Goal: Information Seeking & Learning: Check status

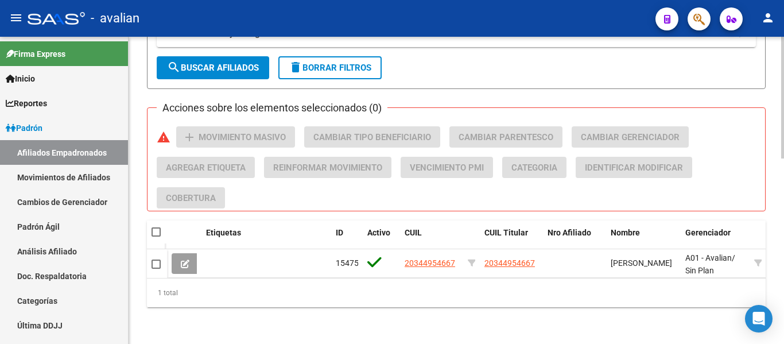
scroll to position [68, 0]
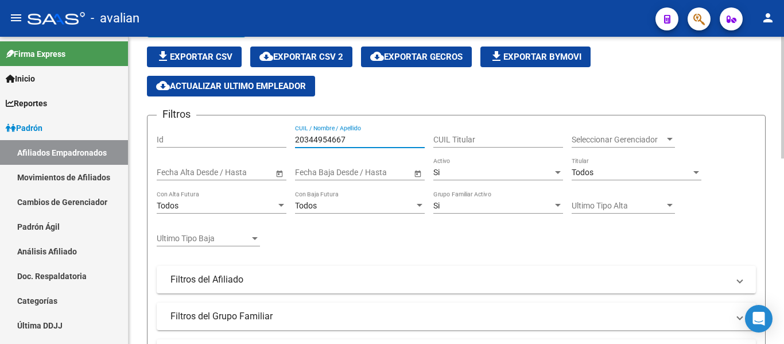
click at [379, 140] on input "20344954667" at bounding box center [360, 140] width 130 height 10
paste input "470762692"
type input "20470762692"
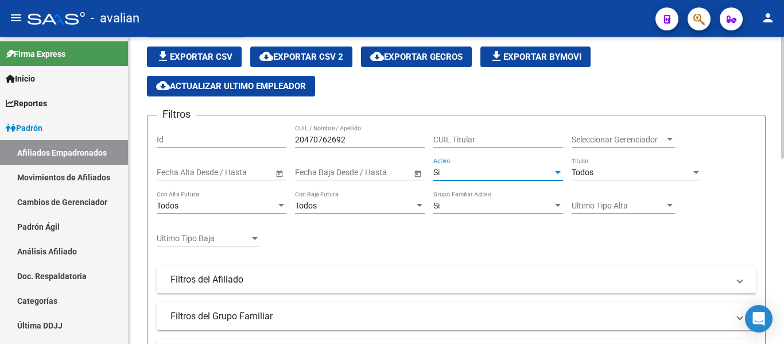
click at [474, 175] on div "Si" at bounding box center [493, 173] width 119 height 10
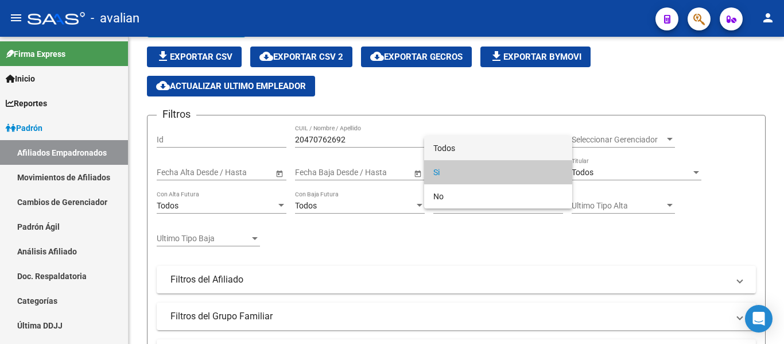
click at [477, 146] on span "Todos" at bounding box center [499, 148] width 130 height 24
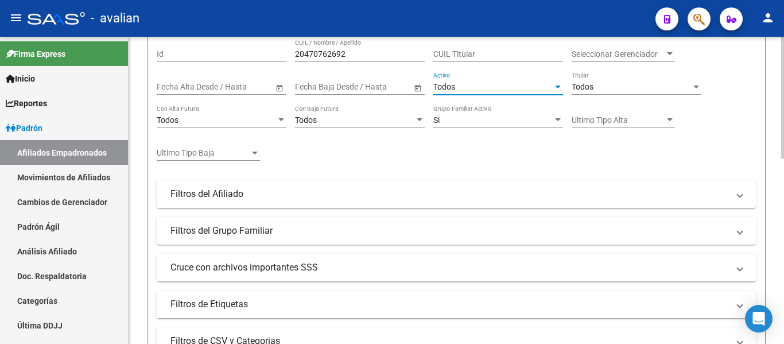
scroll to position [240, 0]
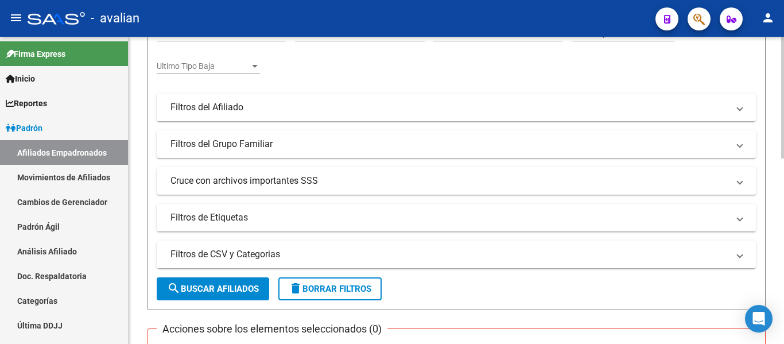
click at [215, 284] on span "search Buscar Afiliados" at bounding box center [213, 289] width 92 height 10
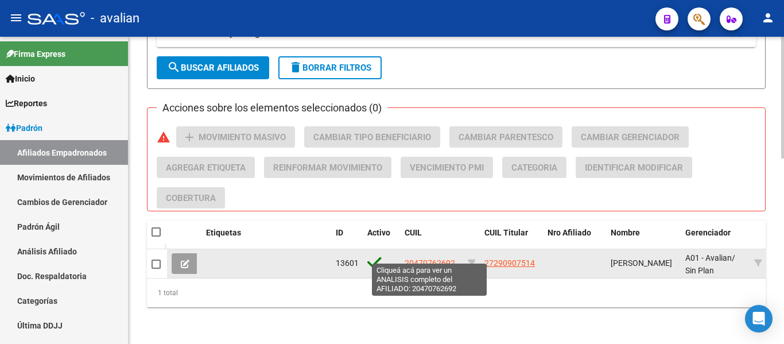
click at [440, 258] on span "20470762692" at bounding box center [430, 262] width 51 height 9
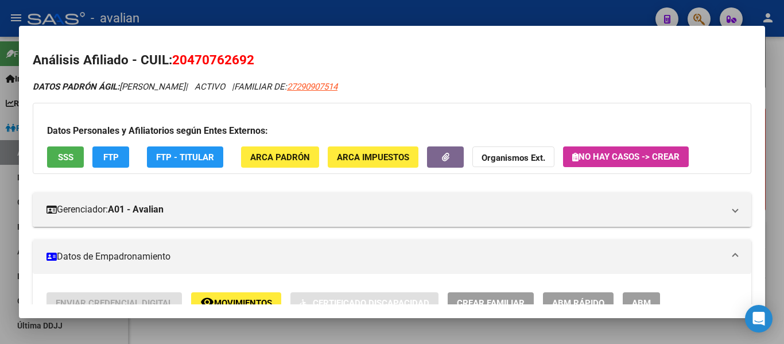
click at [69, 159] on span "SSS" at bounding box center [66, 157] width 16 height 10
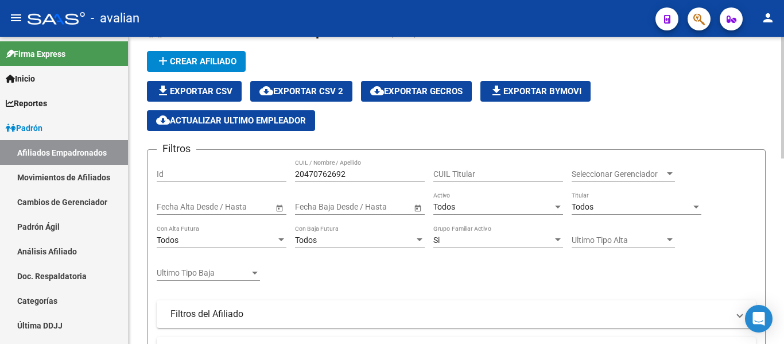
scroll to position [0, 0]
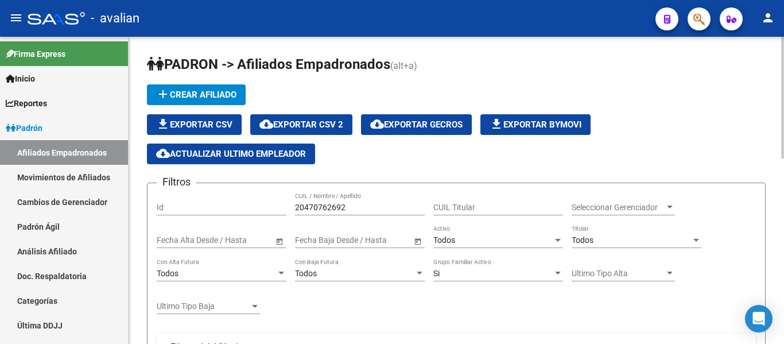
click at [350, 206] on input "20470762692" at bounding box center [360, 208] width 130 height 10
paste input "383212228"
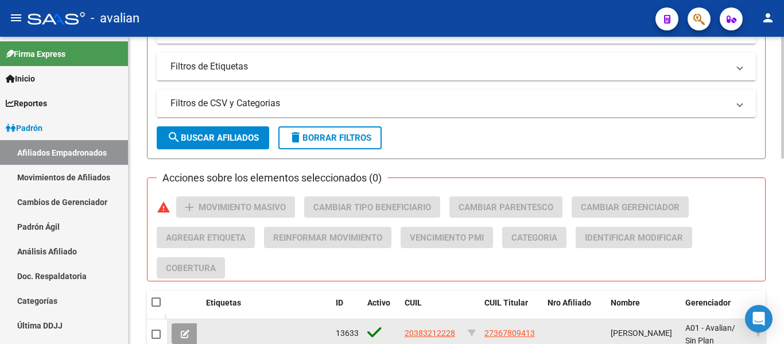
scroll to position [402, 0]
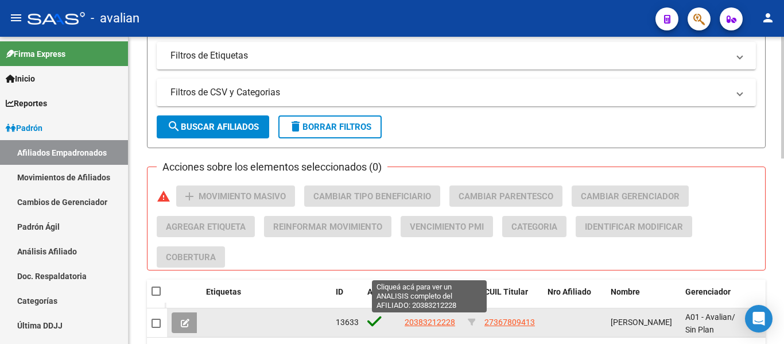
type input "20383212228"
click at [438, 322] on span "20383212228" at bounding box center [430, 322] width 51 height 9
type textarea "20383212228"
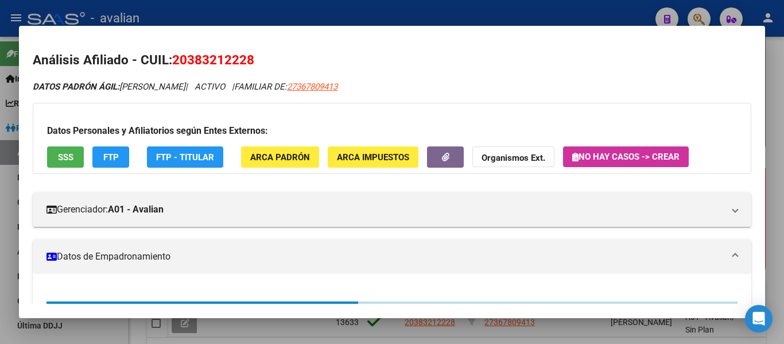
click at [77, 155] on button "SSS" at bounding box center [65, 156] width 37 height 21
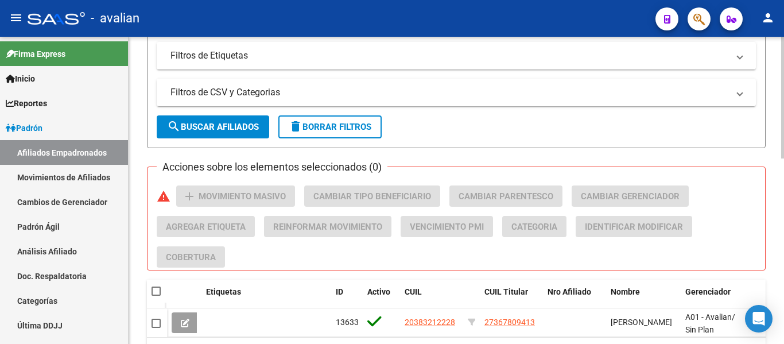
scroll to position [57, 0]
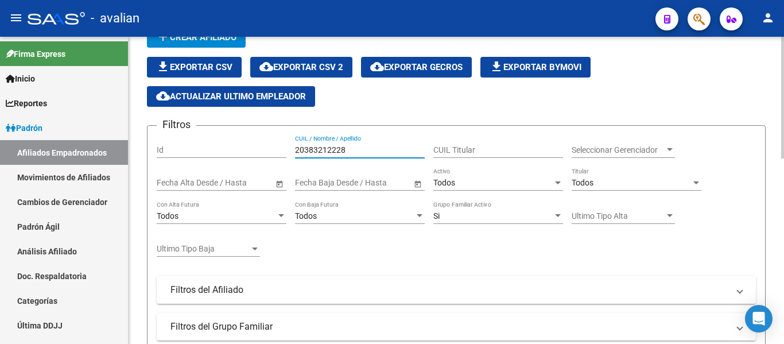
click at [353, 152] on input "20383212228" at bounding box center [360, 150] width 130 height 10
click at [353, 151] on input "20383212228" at bounding box center [360, 150] width 130 height 10
paste input "52847144"
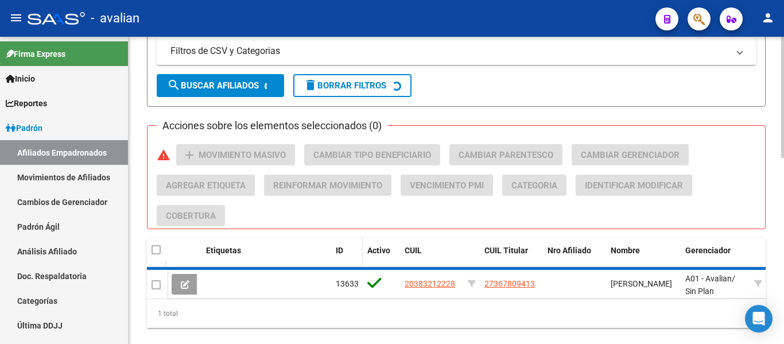
scroll to position [459, 0]
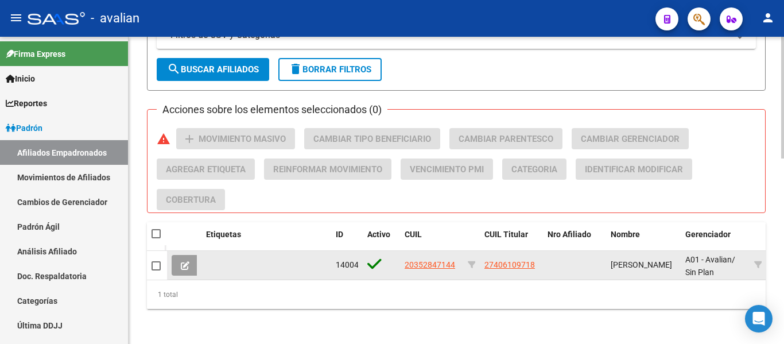
type input "20352847144"
click at [420, 261] on span "20352847144" at bounding box center [430, 264] width 51 height 9
type textarea "20352847144"
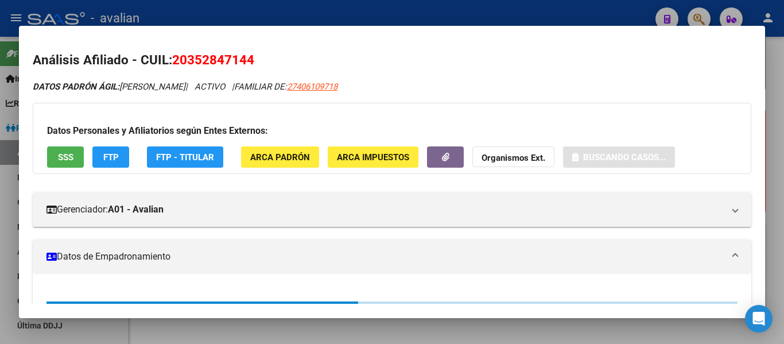
click at [75, 161] on button "SSS" at bounding box center [65, 156] width 37 height 21
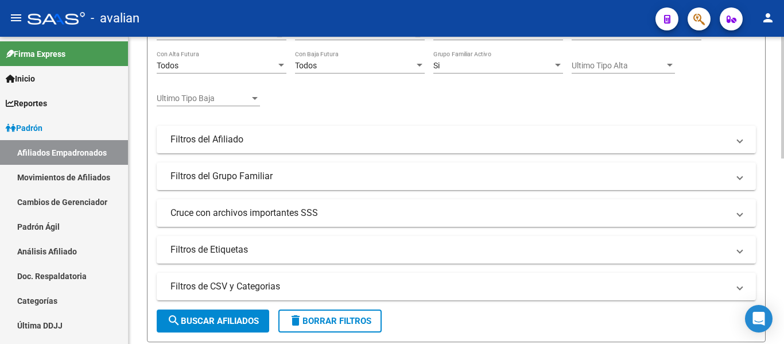
scroll to position [115, 0]
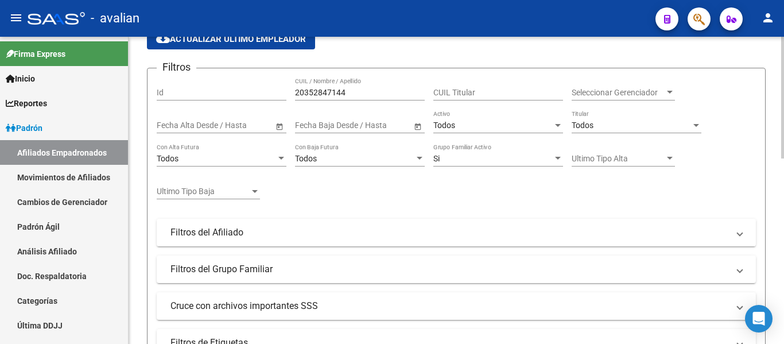
click at [370, 91] on input "20352847144" at bounding box center [360, 93] width 130 height 10
paste input "7939605385"
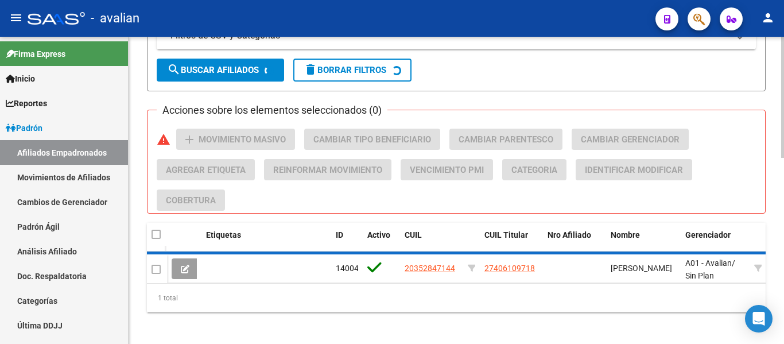
scroll to position [459, 0]
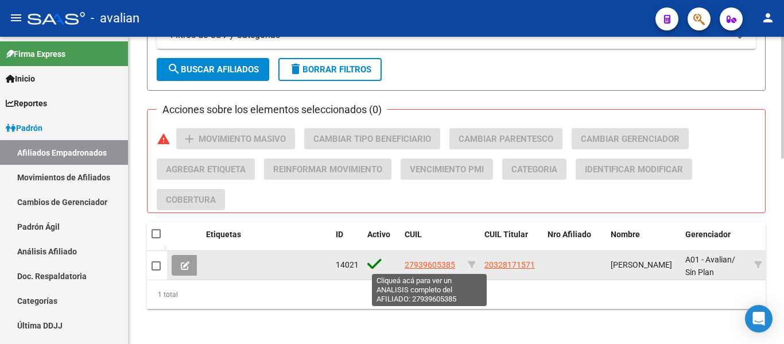
type input "27939605385"
click at [420, 265] on span "27939605385" at bounding box center [430, 264] width 51 height 9
type textarea "27939605385"
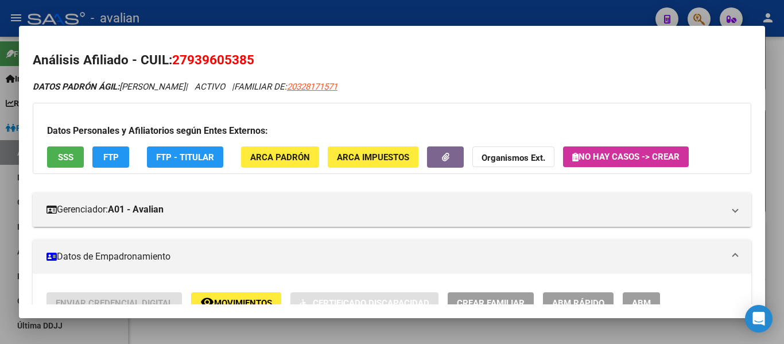
click at [63, 150] on button "SSS" at bounding box center [65, 156] width 37 height 21
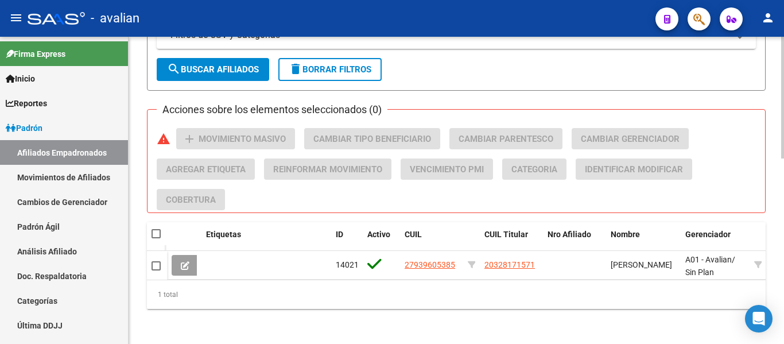
scroll to position [57, 0]
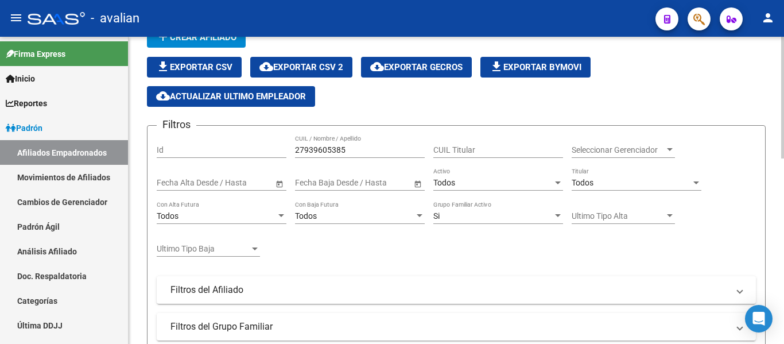
click at [365, 154] on input "27939605385" at bounding box center [360, 150] width 130 height 10
paste input "362913697"
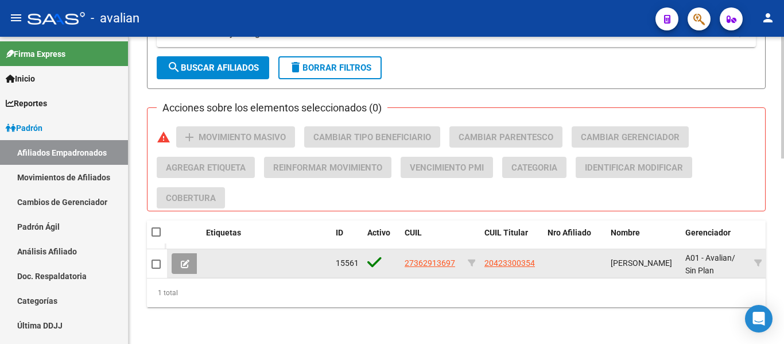
scroll to position [470, 0]
type input "27362913697"
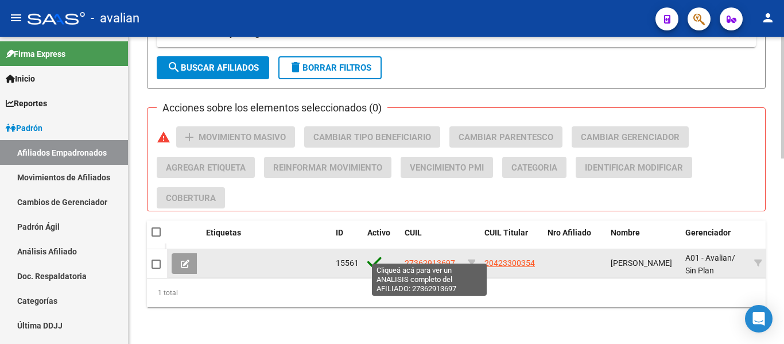
click at [418, 258] on span "27362913697" at bounding box center [430, 262] width 51 height 9
type textarea "27362913697"
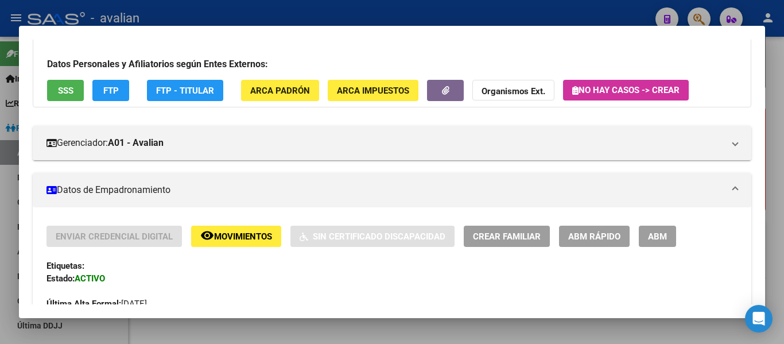
scroll to position [0, 0]
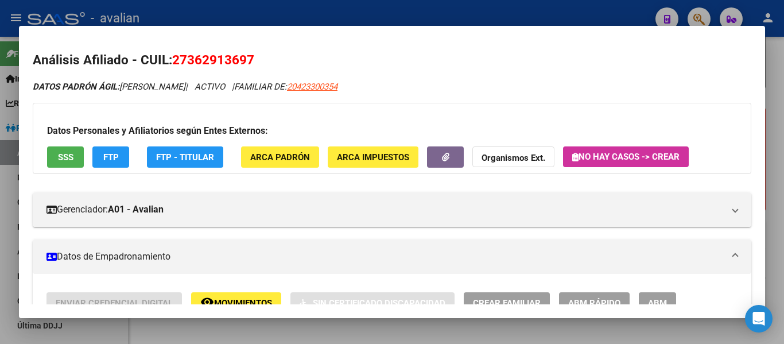
click at [78, 165] on button "SSS" at bounding box center [65, 156] width 37 height 21
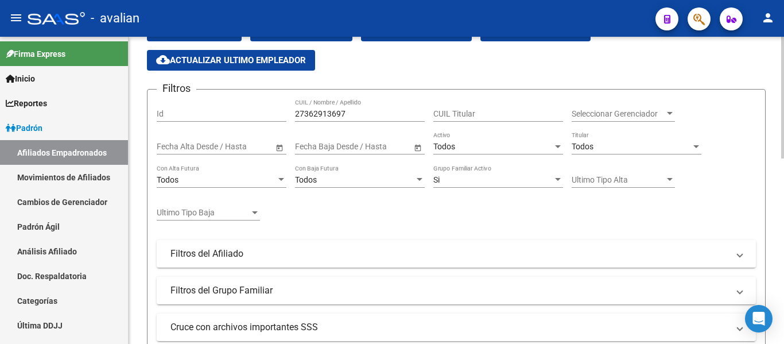
scroll to position [10, 0]
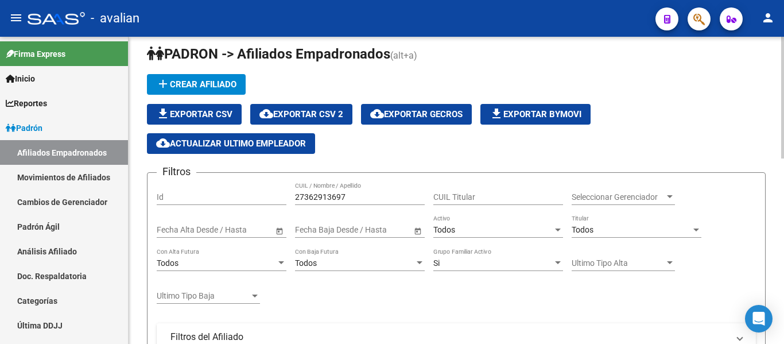
click at [361, 194] on input "27362913697" at bounding box center [360, 197] width 130 height 10
paste input "477563894"
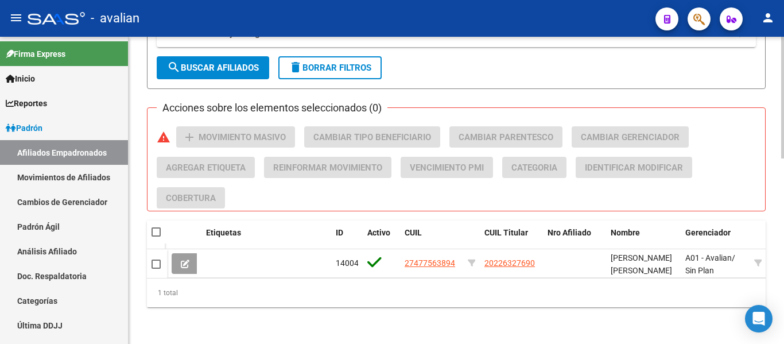
scroll to position [470, 0]
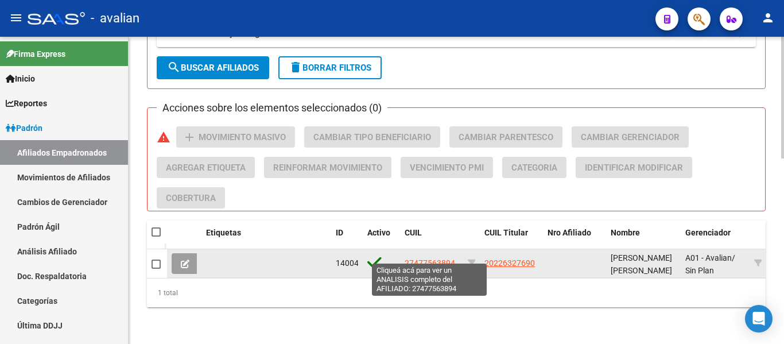
type input "27477563894"
click at [421, 258] on span "27477563894" at bounding box center [430, 262] width 51 height 9
type textarea "27477563894"
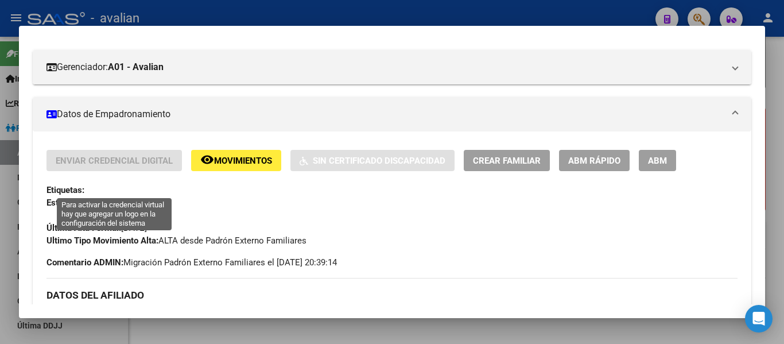
scroll to position [0, 0]
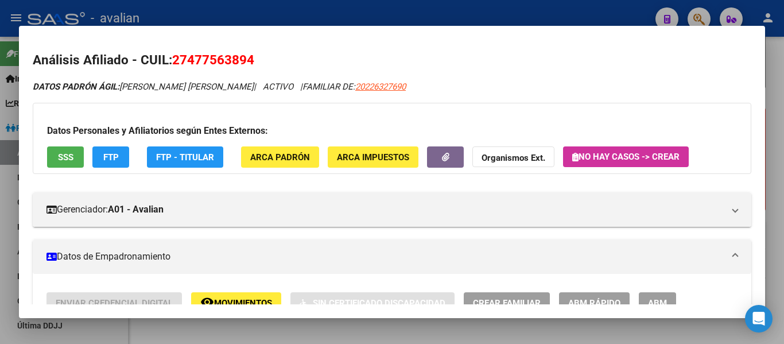
click at [66, 157] on span "SSS" at bounding box center [66, 157] width 16 height 10
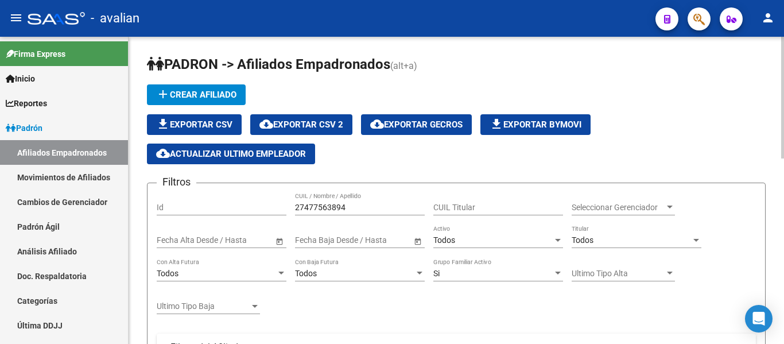
click at [353, 205] on input "27477563894" at bounding box center [360, 208] width 130 height 10
click at [353, 204] on input "27477563894" at bounding box center [360, 208] width 130 height 10
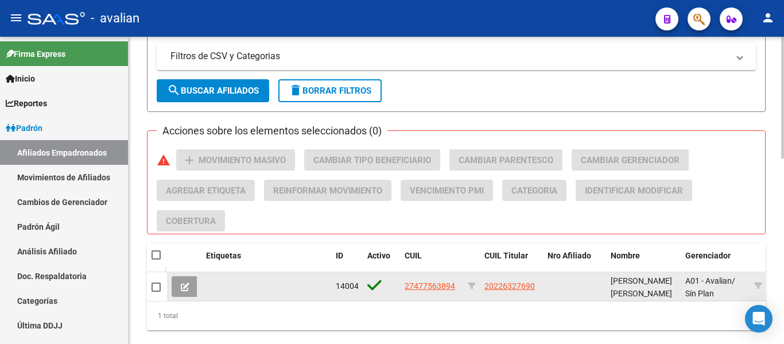
scroll to position [459, 0]
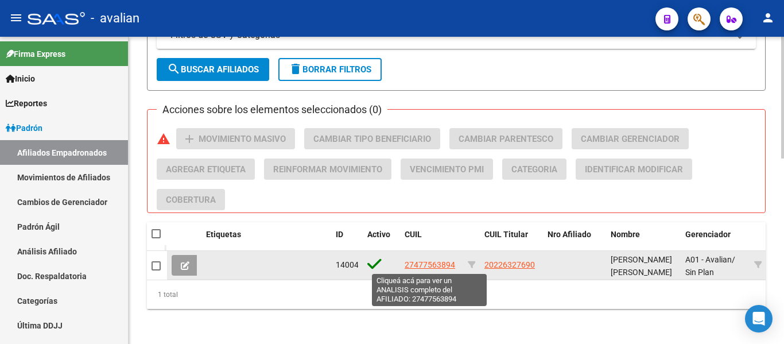
click at [425, 260] on span "27477563894" at bounding box center [430, 264] width 51 height 9
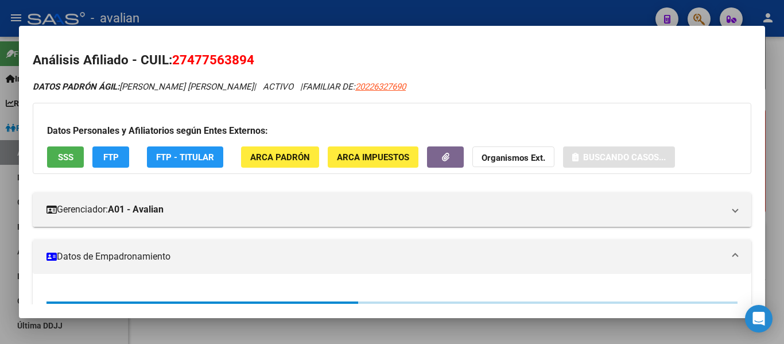
click at [75, 165] on button "SSS" at bounding box center [65, 156] width 37 height 21
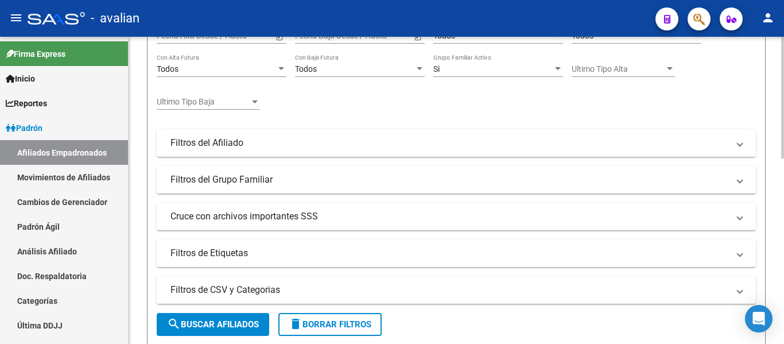
scroll to position [0, 0]
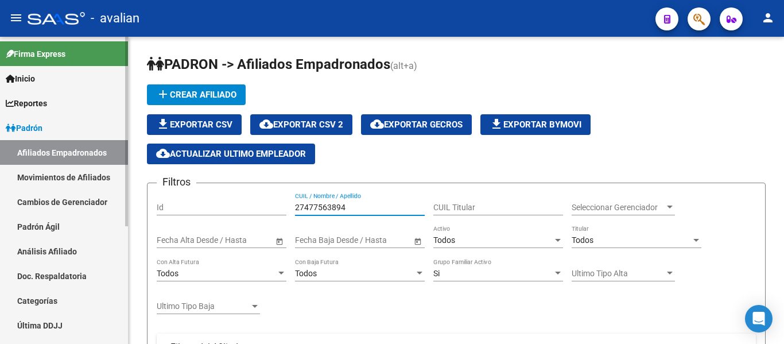
paste input "281565260"
drag, startPoint x: 103, startPoint y: 207, endPoint x: 0, endPoint y: 207, distance: 103.4
click at [0, 207] on mat-sidenav-container "Firma Express Inicio Calendario SSS Instructivos Contacto OS Reportes Padrón Tr…" at bounding box center [392, 190] width 784 height 307
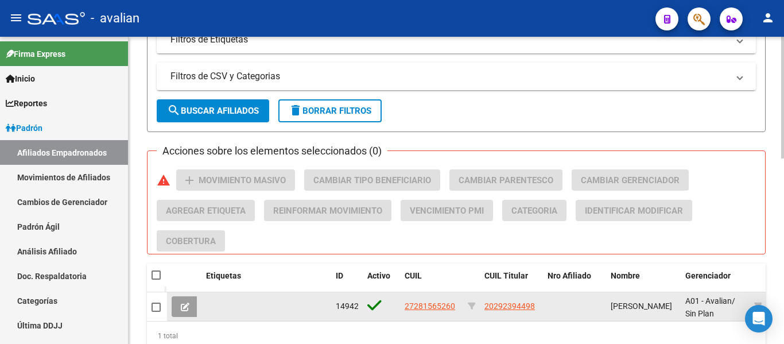
scroll to position [470, 0]
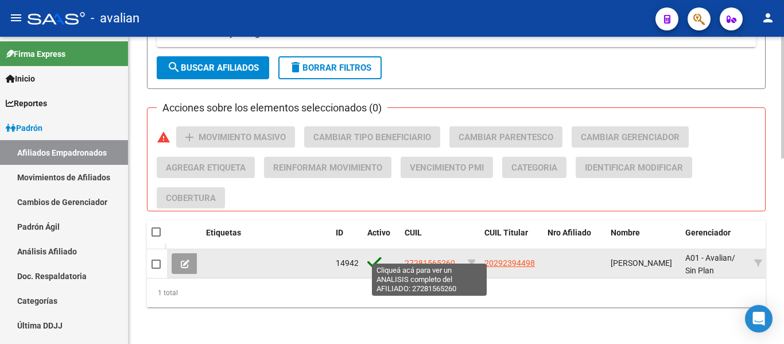
type input "27281565260"
click at [448, 258] on span "27281565260" at bounding box center [430, 262] width 51 height 9
type textarea "27281565260"
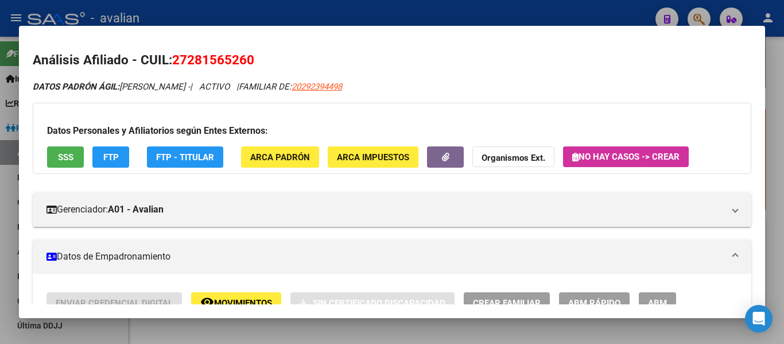
click at [59, 152] on span "SSS" at bounding box center [66, 157] width 16 height 10
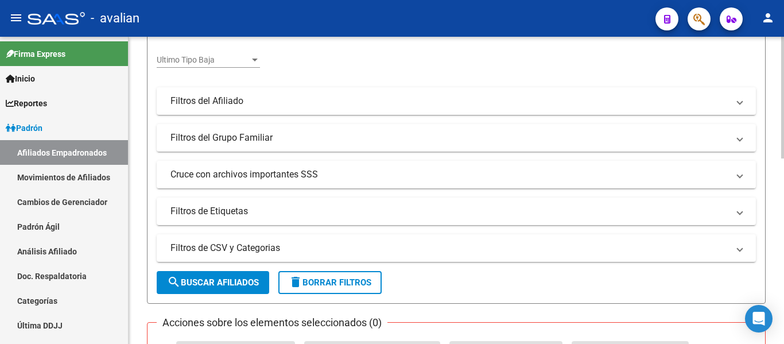
scroll to position [125, 0]
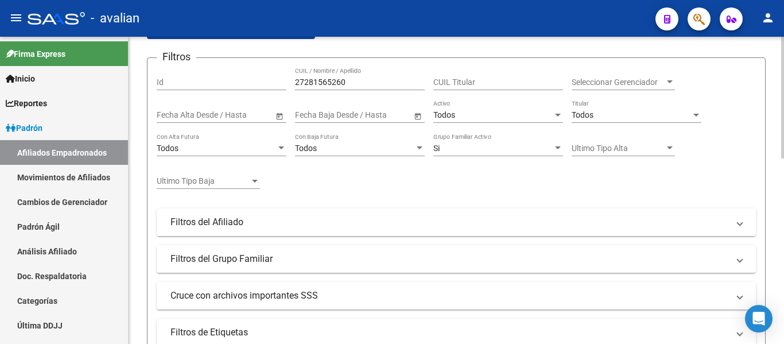
click at [351, 80] on input "27281565260" at bounding box center [360, 83] width 130 height 10
paste input "45741459"
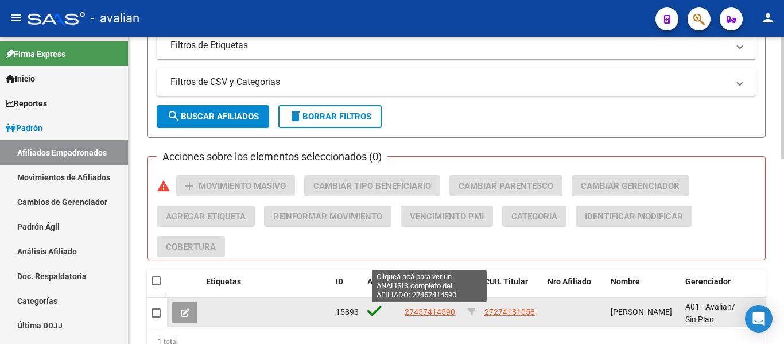
type input "27457414590"
click at [447, 314] on span "27457414590" at bounding box center [430, 311] width 51 height 9
type textarea "27457414590"
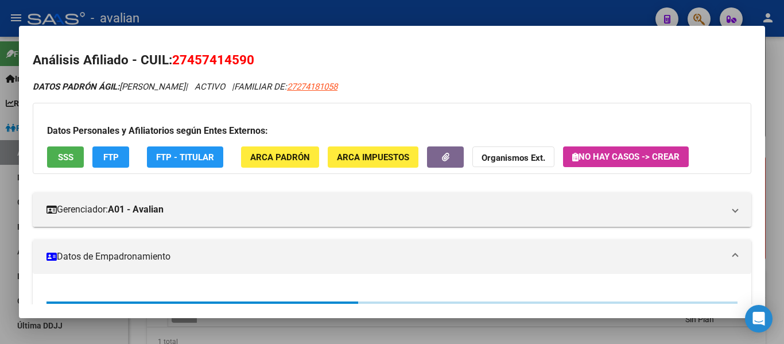
click at [71, 158] on span "SSS" at bounding box center [66, 157] width 16 height 10
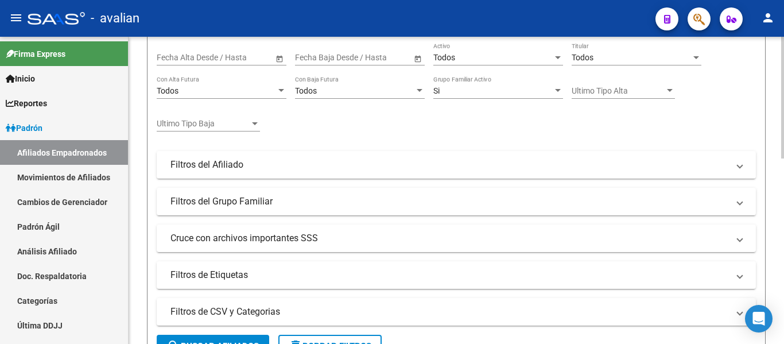
scroll to position [68, 0]
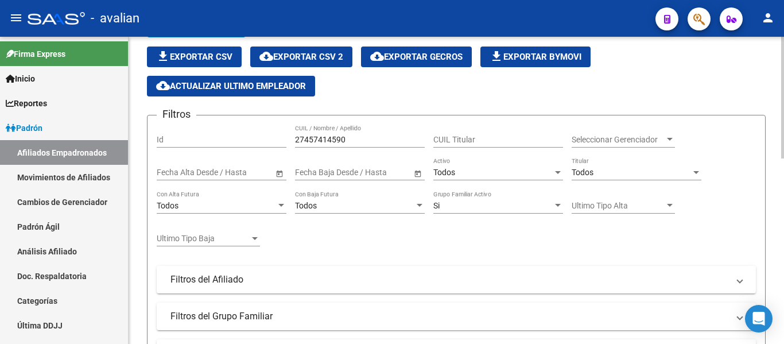
click at [380, 134] on div "27457414590 CUIL / Nombre / Apellido" at bounding box center [360, 136] width 130 height 23
click at [365, 141] on input "27457414590" at bounding box center [360, 140] width 130 height 10
paste input "61917351"
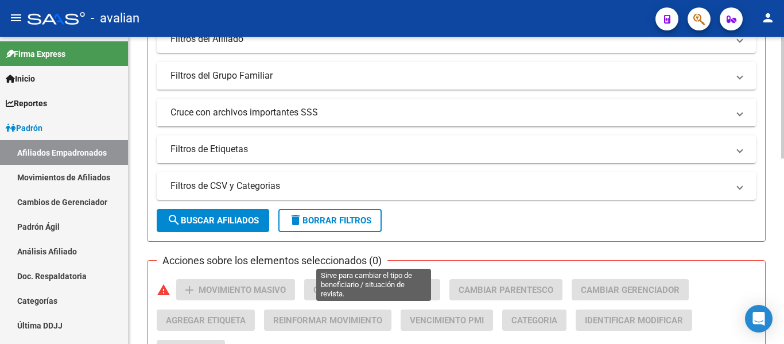
scroll to position [470, 0]
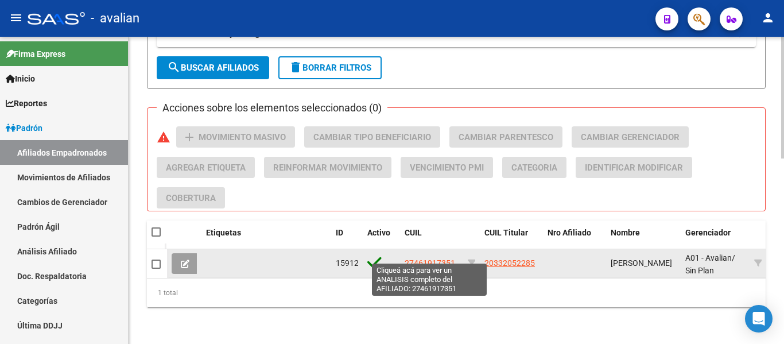
type input "27461917351"
click at [438, 258] on span "27461917351" at bounding box center [430, 262] width 51 height 9
type textarea "27461917351"
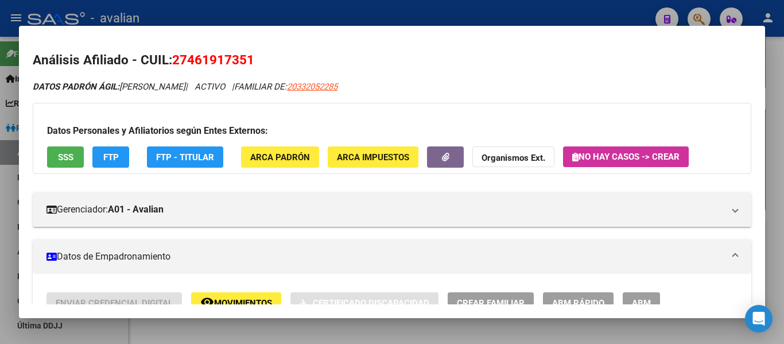
click at [55, 158] on button "SSS" at bounding box center [65, 156] width 37 height 21
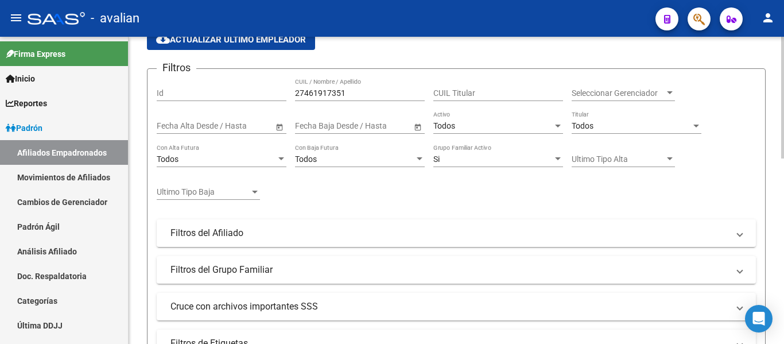
scroll to position [10, 0]
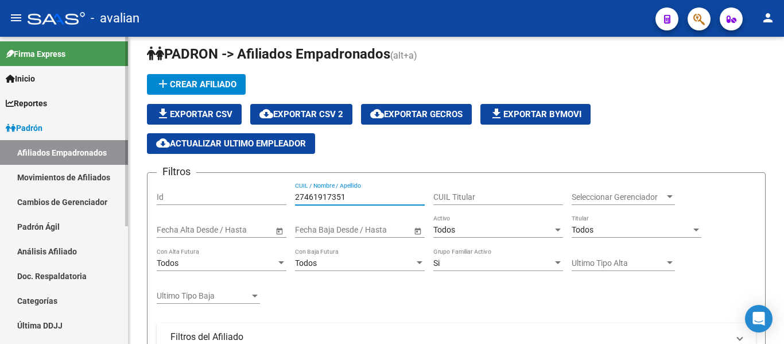
drag, startPoint x: 367, startPoint y: 198, endPoint x: 0, endPoint y: 198, distance: 367.5
click at [0, 198] on mat-sidenav-container "Firma Express Inicio Calendario SSS Instructivos Contacto OS Reportes Padrón Tr…" at bounding box center [392, 190] width 784 height 307
paste input "3259183669"
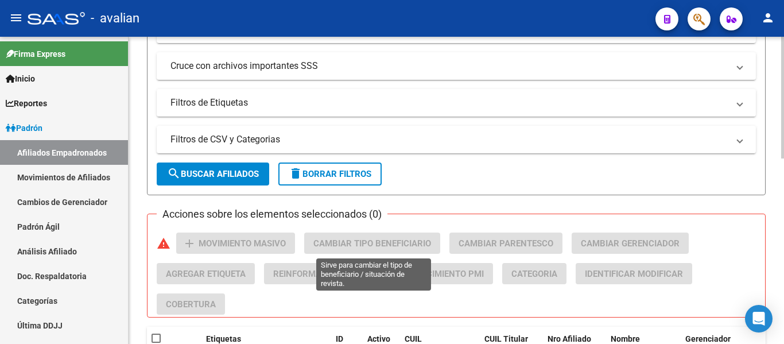
scroll to position [470, 0]
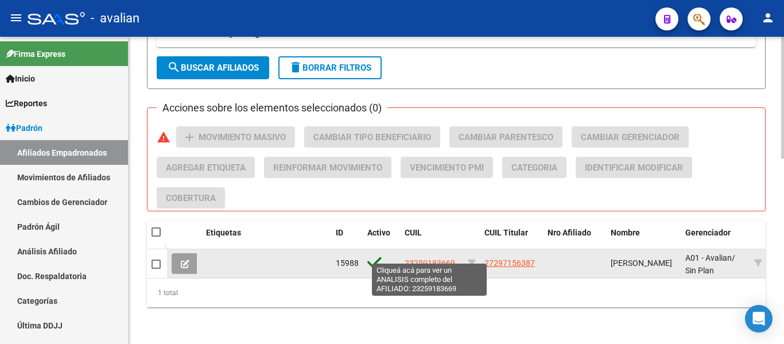
type input "23259183669"
click at [445, 258] on span "23259183669" at bounding box center [430, 262] width 51 height 9
type textarea "23259183669"
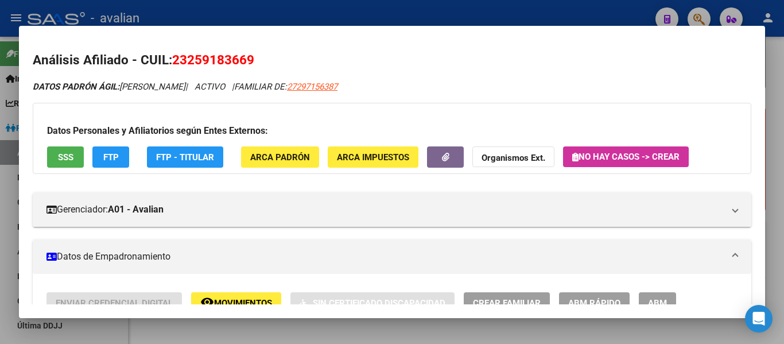
click at [72, 155] on span "SSS" at bounding box center [66, 157] width 16 height 10
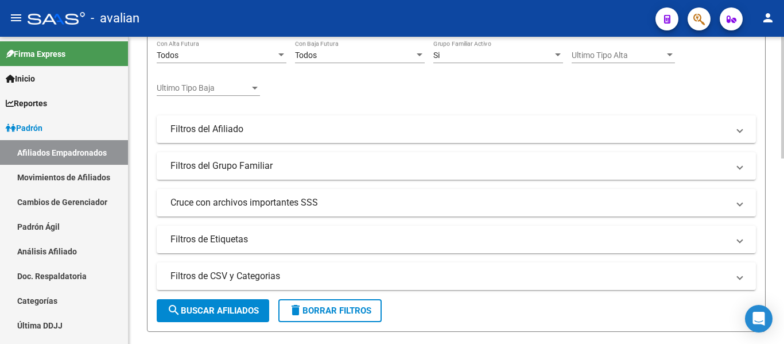
scroll to position [68, 0]
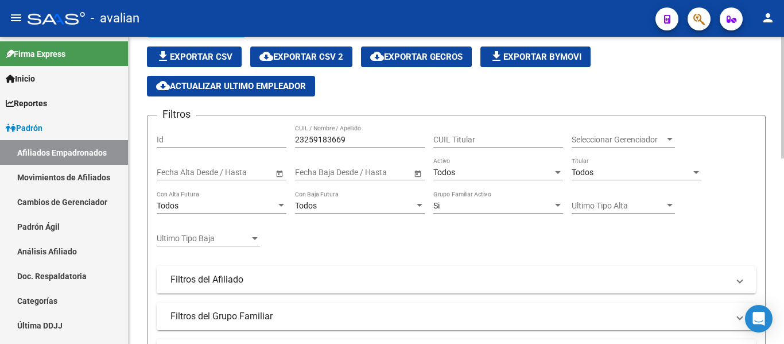
click at [373, 136] on input "23259183669" at bounding box center [360, 140] width 130 height 10
paste input "350760814"
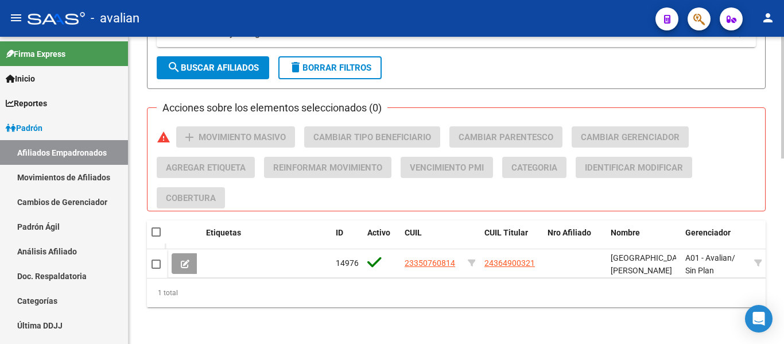
scroll to position [470, 0]
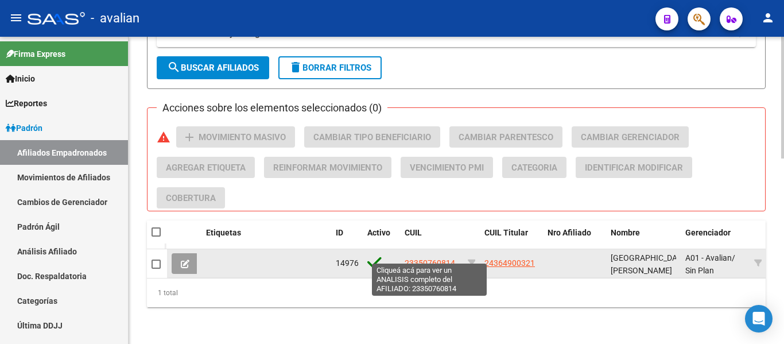
type input "23350760814"
click at [445, 258] on span "23350760814" at bounding box center [430, 262] width 51 height 9
type textarea "23350760814"
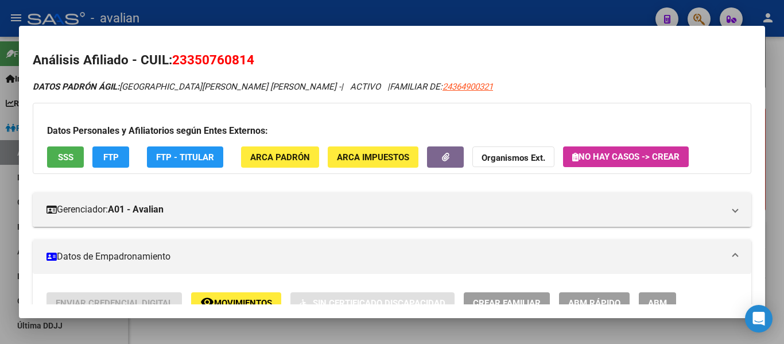
click at [67, 163] on button "SSS" at bounding box center [65, 156] width 37 height 21
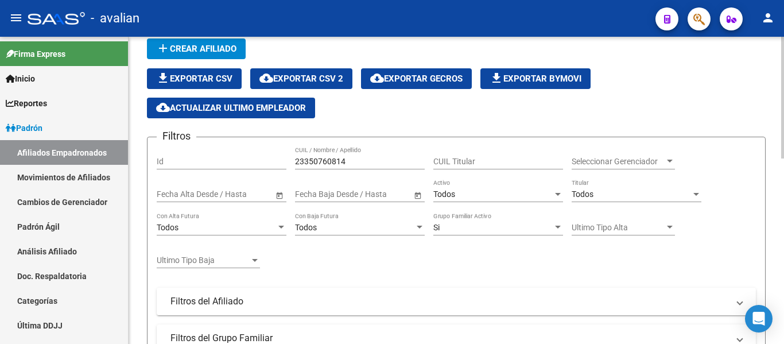
scroll to position [10, 0]
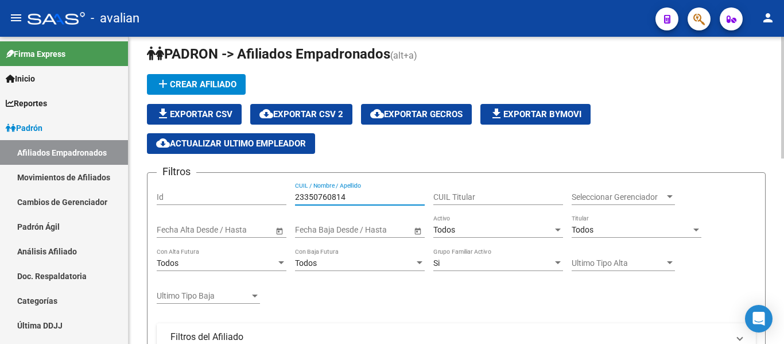
click at [381, 195] on input "23350760814" at bounding box center [360, 197] width 130 height 10
paste input "0287719648"
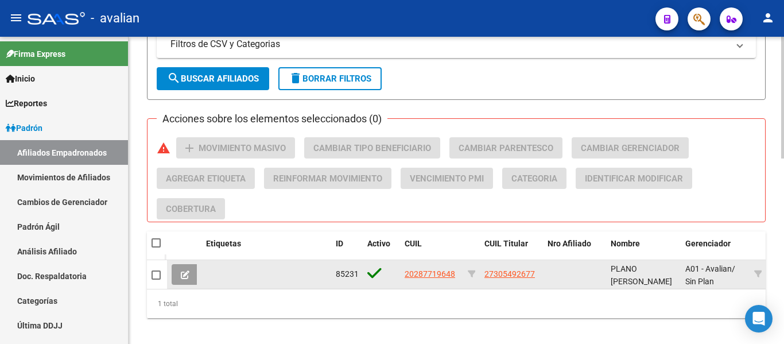
scroll to position [470, 0]
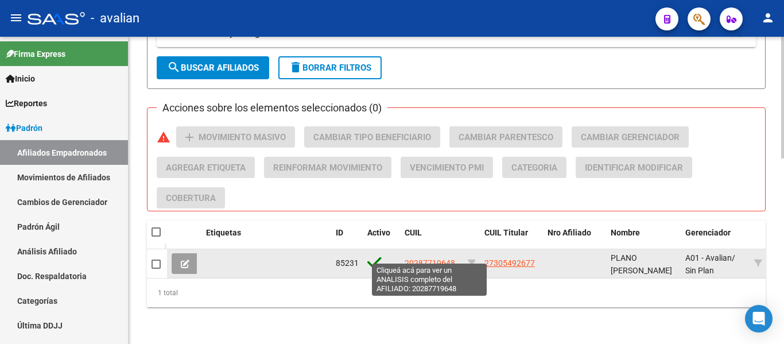
type input "20287719648"
click at [447, 258] on span "20287719648" at bounding box center [430, 262] width 51 height 9
type textarea "20287719648"
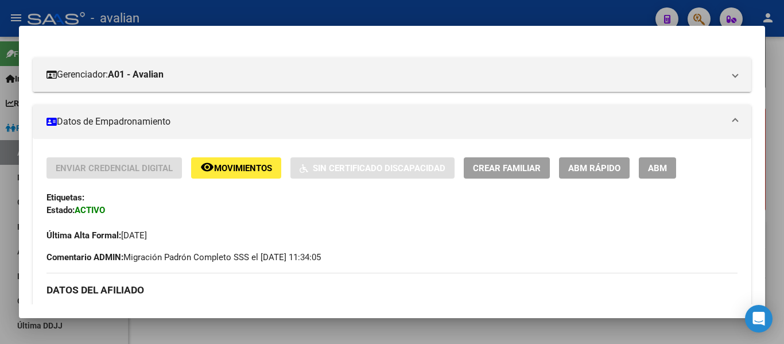
scroll to position [115, 0]
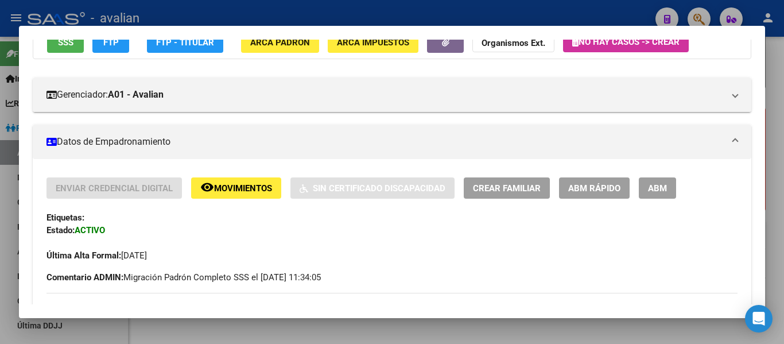
click at [70, 47] on span "SSS" at bounding box center [66, 42] width 16 height 10
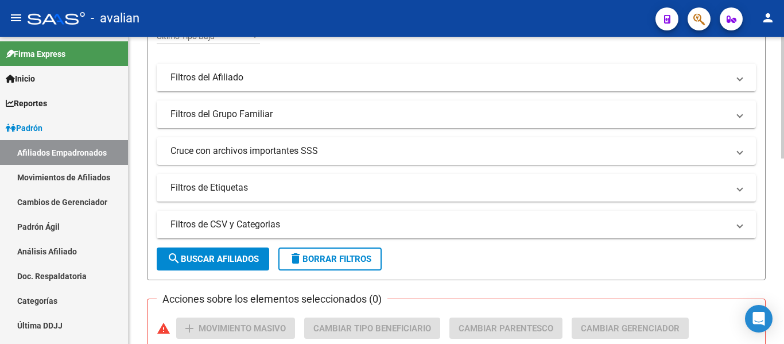
scroll to position [68, 0]
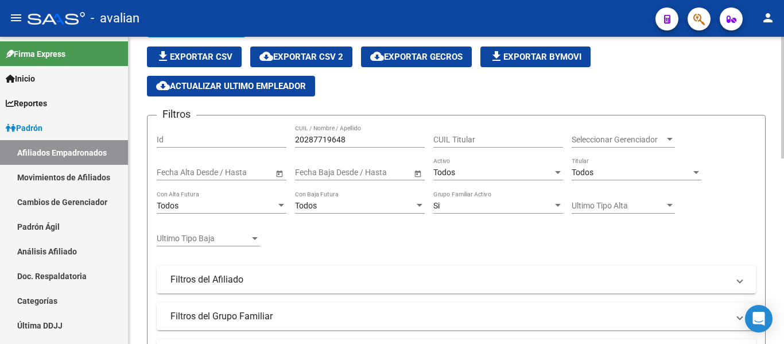
click at [348, 134] on div "20287719648 CUIL / Nombre / Apellido" at bounding box center [360, 136] width 130 height 23
click at [349, 136] on input "20287719648" at bounding box center [360, 140] width 130 height 10
paste input "7302880943"
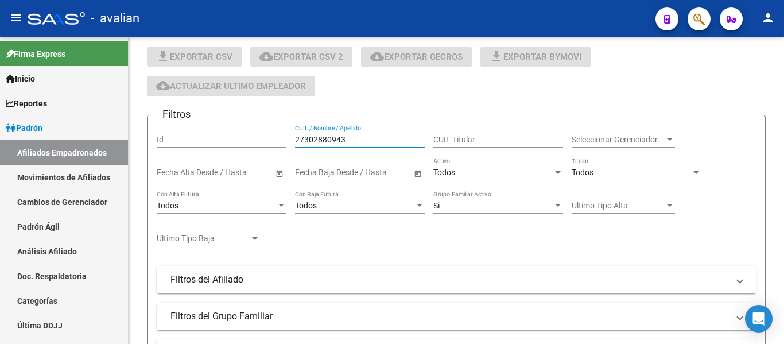
type input "27302880943"
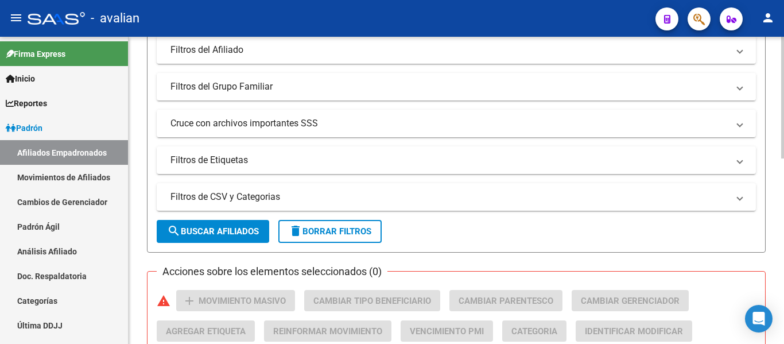
scroll to position [412, 0]
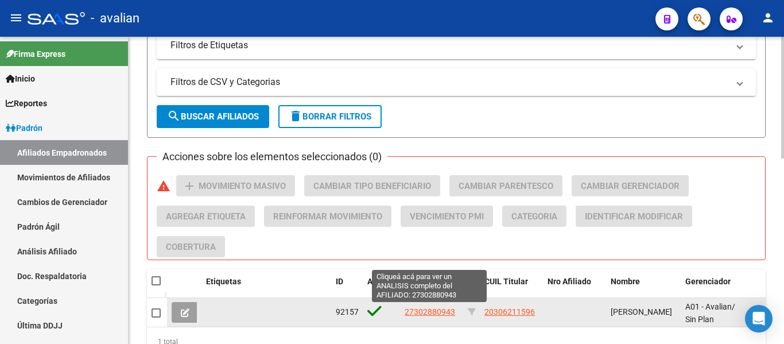
click at [435, 309] on span "27302880943" at bounding box center [430, 311] width 51 height 9
type textarea "27302880943"
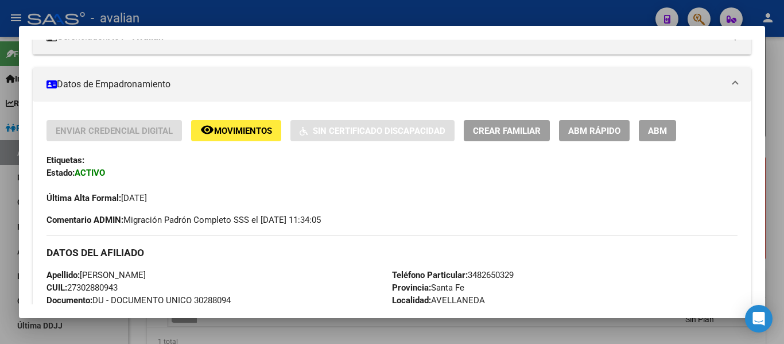
scroll to position [0, 0]
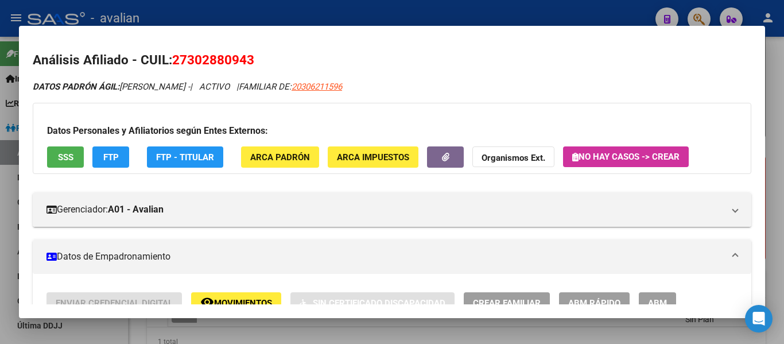
click at [68, 154] on span "SSS" at bounding box center [66, 157] width 16 height 10
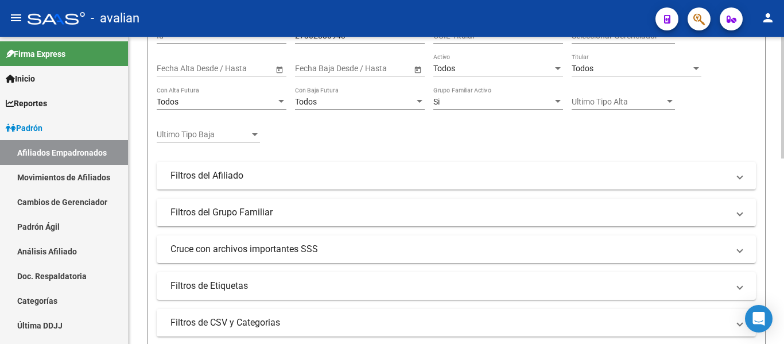
scroll to position [10, 0]
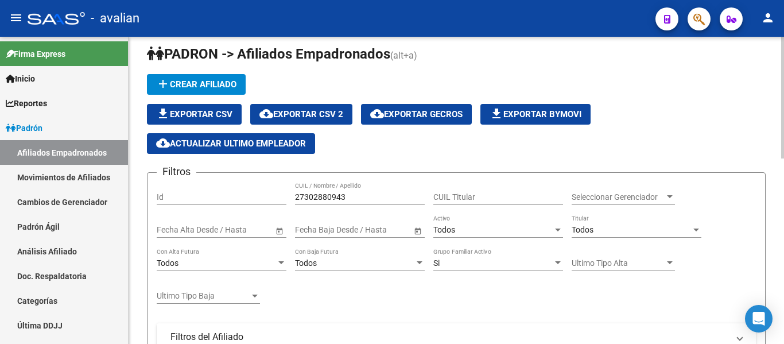
click at [320, 198] on input "27302880943" at bounding box center [360, 197] width 130 height 10
paste input "16034905"
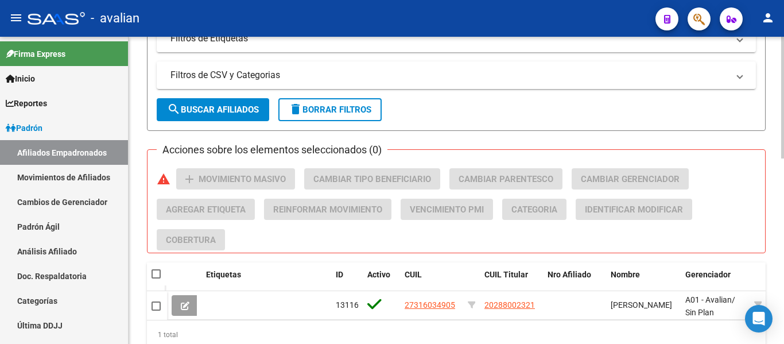
scroll to position [470, 0]
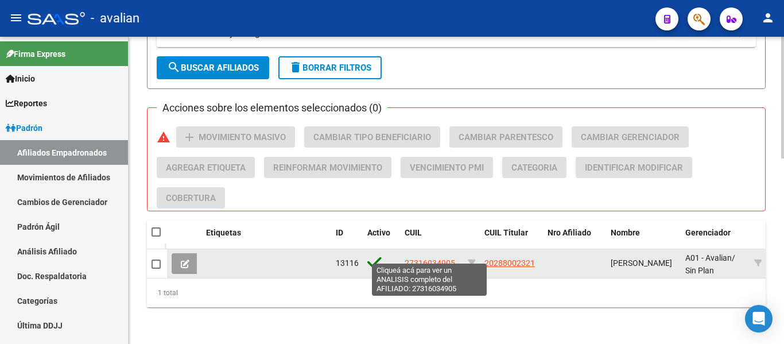
type input "27316034905"
click at [447, 258] on span "27316034905" at bounding box center [430, 262] width 51 height 9
type textarea "27316034905"
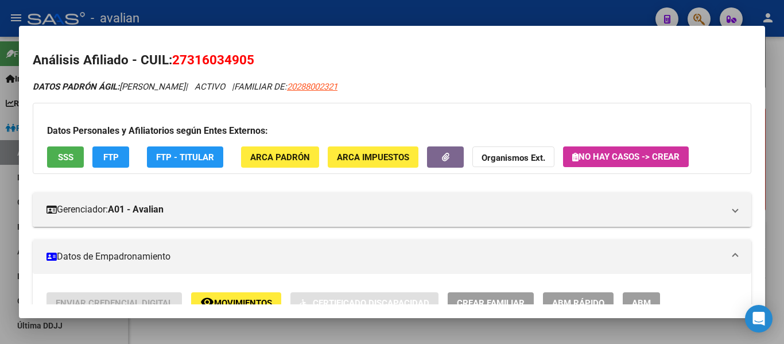
click at [54, 157] on button "SSS" at bounding box center [65, 156] width 37 height 21
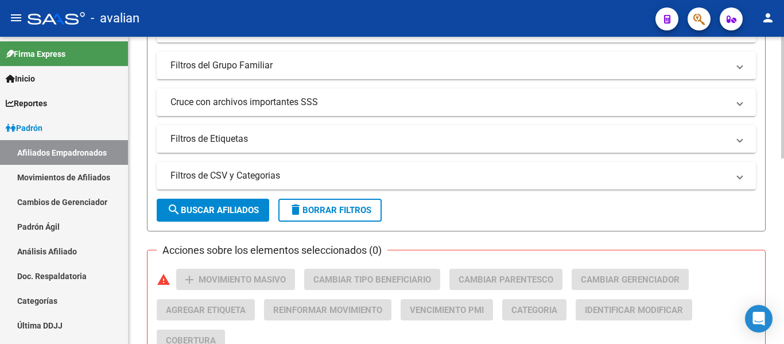
scroll to position [68, 0]
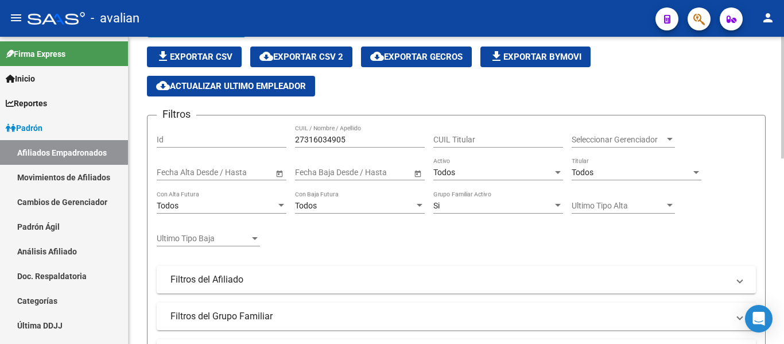
click at [350, 142] on input "27316034905" at bounding box center [360, 140] width 130 height 10
paste input "409780410"
type input "27409780410"
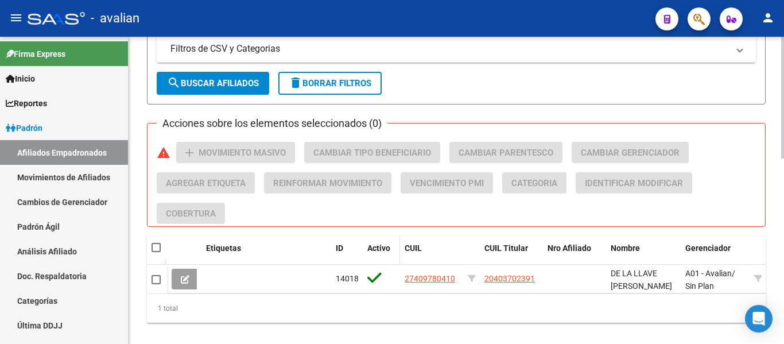
scroll to position [470, 0]
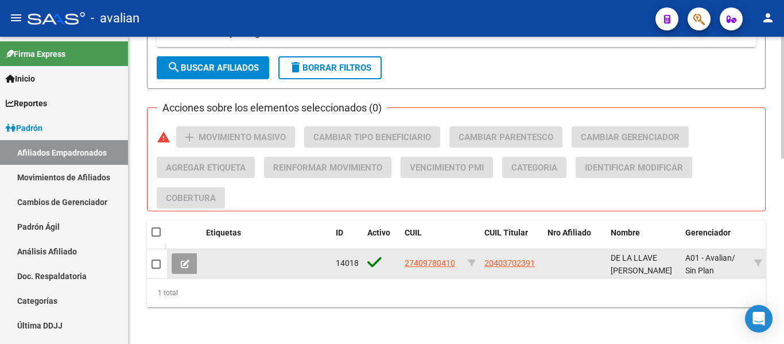
click at [431, 258] on span "27409780410" at bounding box center [430, 262] width 51 height 9
type textarea "27409780410"
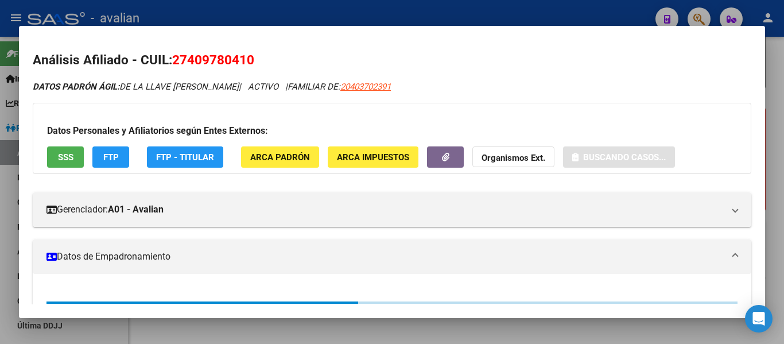
click at [54, 152] on button "SSS" at bounding box center [65, 156] width 37 height 21
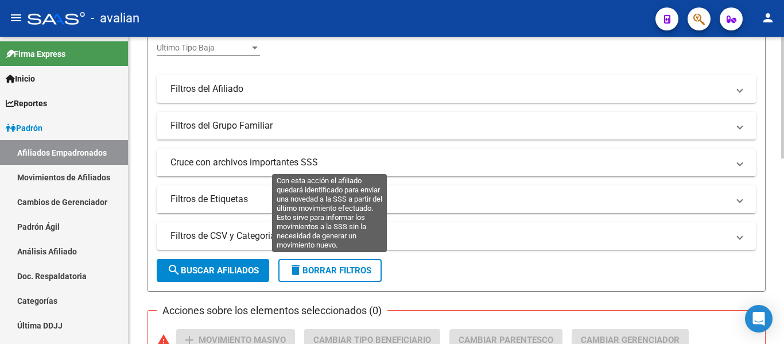
scroll to position [10, 0]
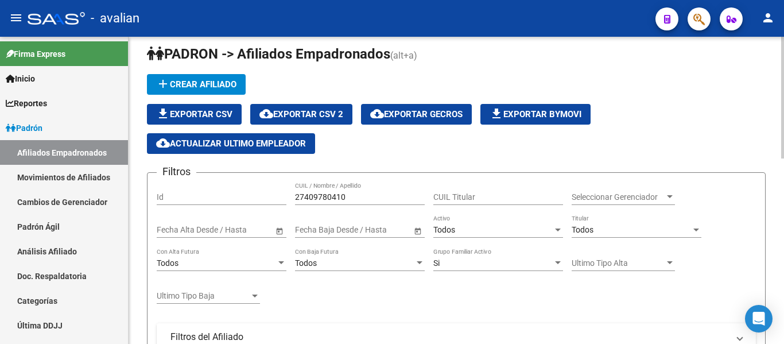
click at [384, 198] on input "27409780410" at bounding box center [360, 197] width 130 height 10
paste input "13133357"
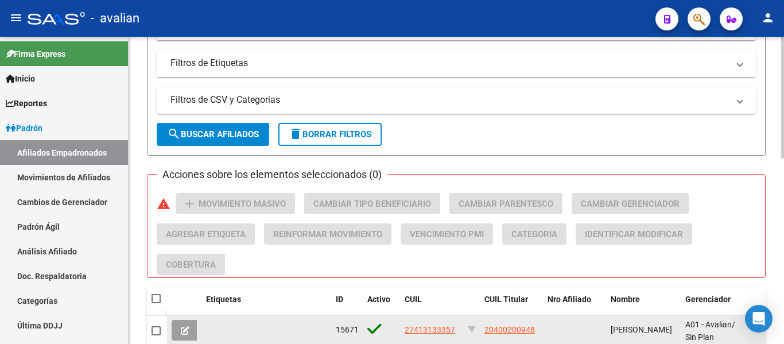
scroll to position [470, 0]
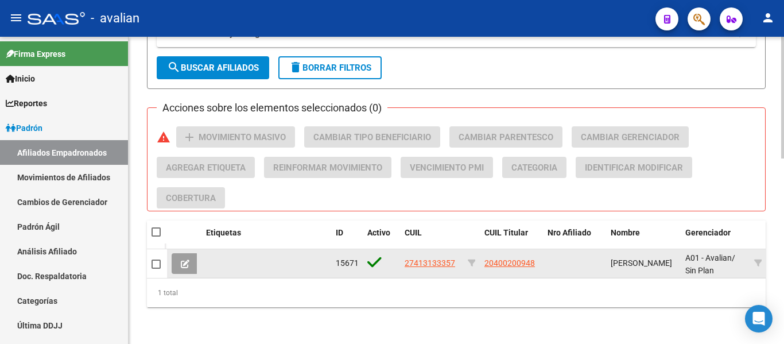
type input "27413133357"
click at [447, 258] on span "27413133357" at bounding box center [430, 262] width 51 height 9
type textarea "27413133357"
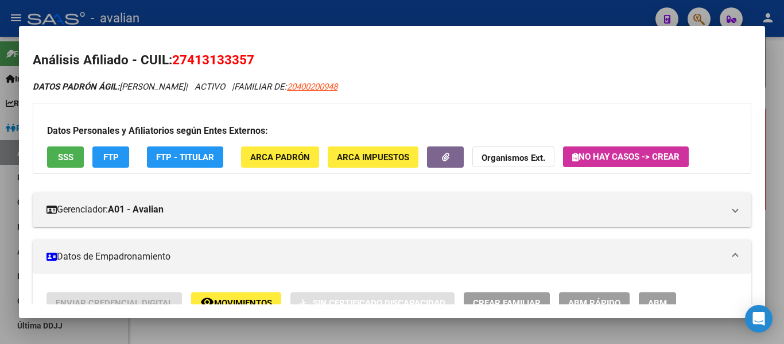
click at [86, 160] on div "Datos Personales y Afiliatorios según Entes Externos: SSS FTP FTP - Titular ARC…" at bounding box center [392, 138] width 719 height 71
click at [73, 160] on span "SSS" at bounding box center [66, 157] width 16 height 10
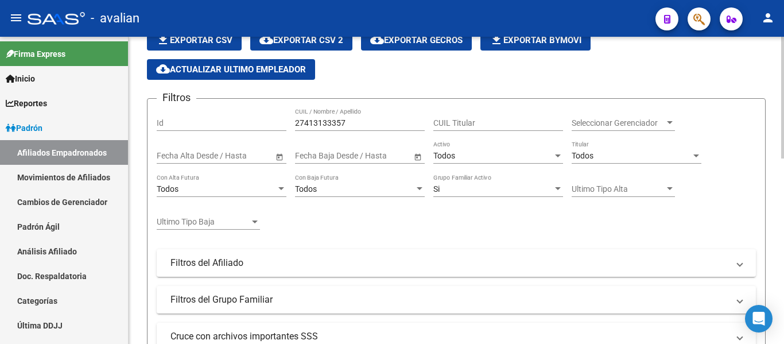
scroll to position [0, 0]
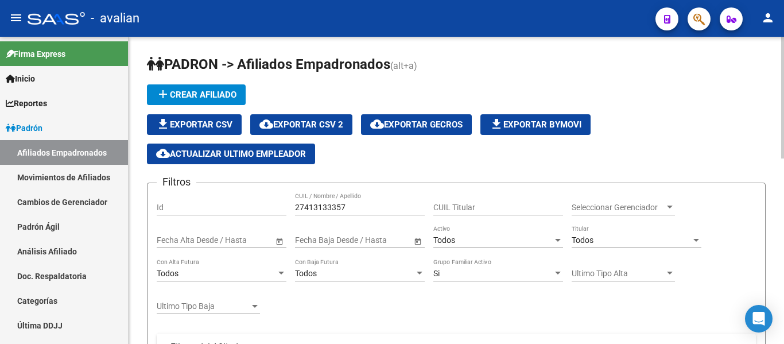
click at [355, 208] on input "27413133357" at bounding box center [360, 208] width 130 height 10
paste input "294937973"
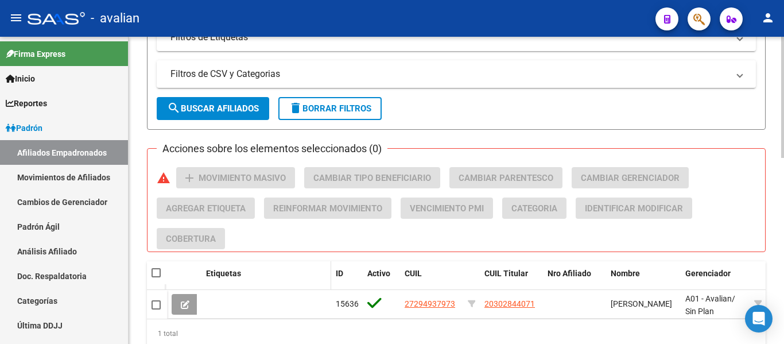
scroll to position [470, 0]
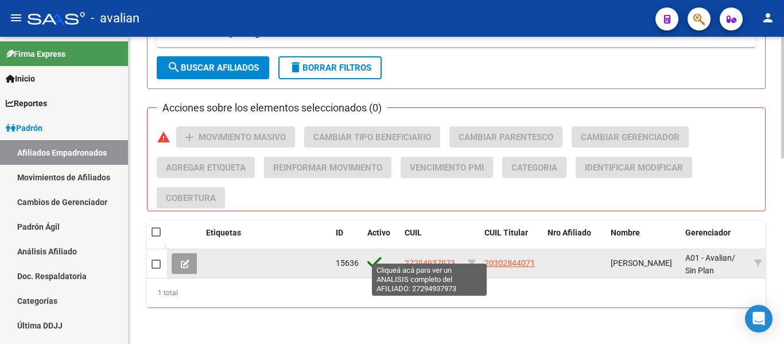
type input "27294937973"
click at [443, 258] on span "27294937973" at bounding box center [430, 262] width 51 height 9
type textarea "27294937973"
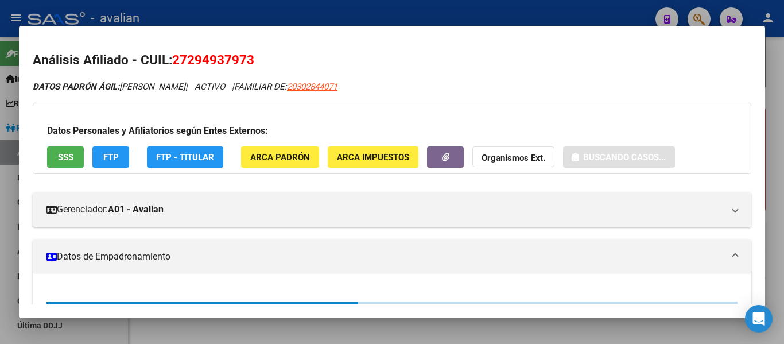
click at [62, 162] on span "SSS" at bounding box center [66, 157] width 16 height 10
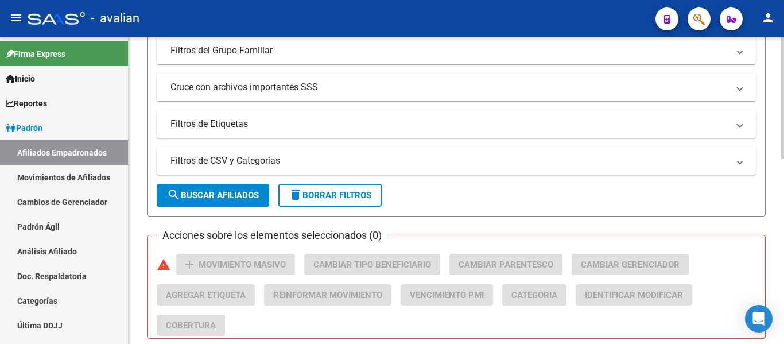
scroll to position [68, 0]
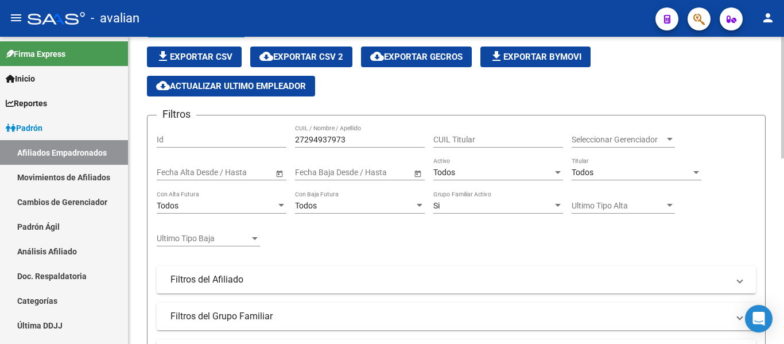
click at [397, 142] on input "27294937973" at bounding box center [360, 140] width 130 height 10
paste input "413158759"
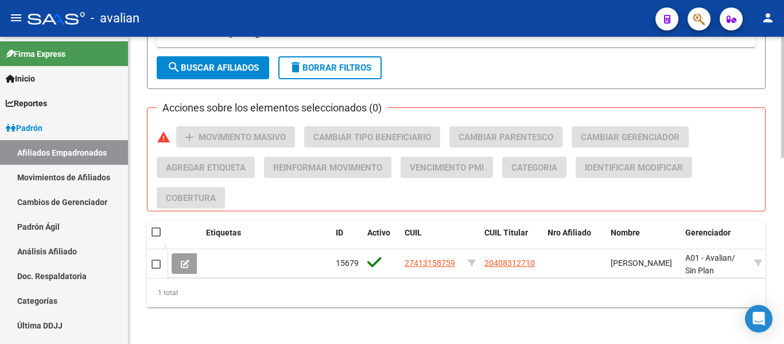
scroll to position [470, 0]
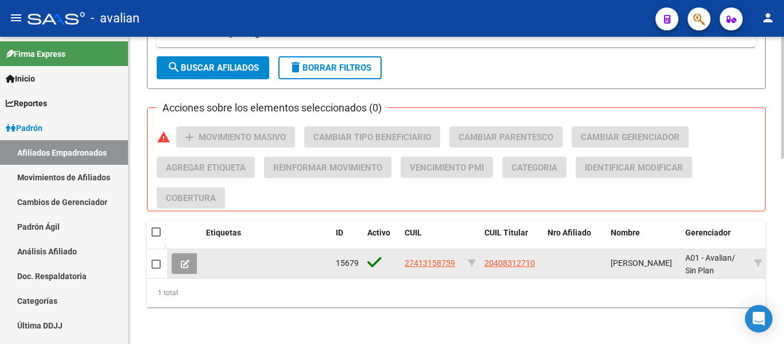
type input "27413158759"
click at [447, 258] on span "27413158759" at bounding box center [430, 262] width 51 height 9
type textarea "27413158759"
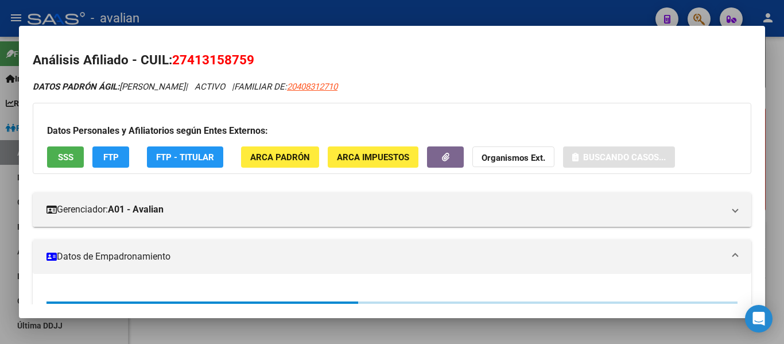
click at [68, 159] on span "SSS" at bounding box center [66, 157] width 16 height 10
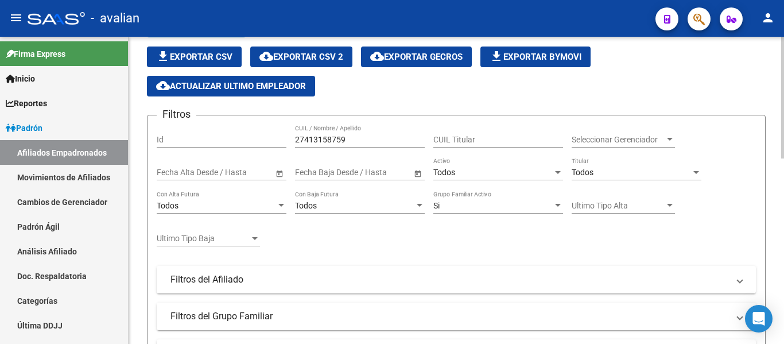
scroll to position [0, 0]
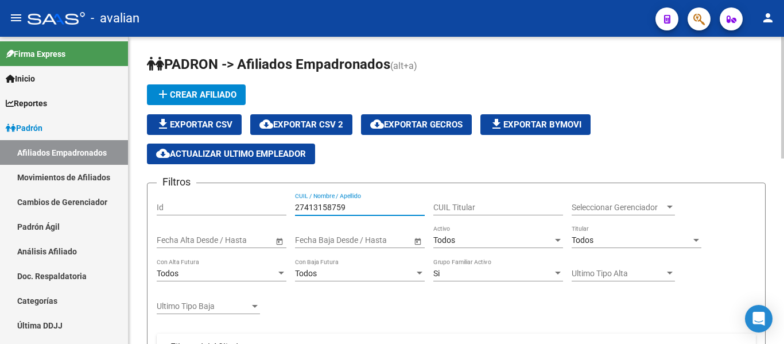
click at [372, 206] on input "27413158759" at bounding box center [360, 208] width 130 height 10
paste input "373475535"
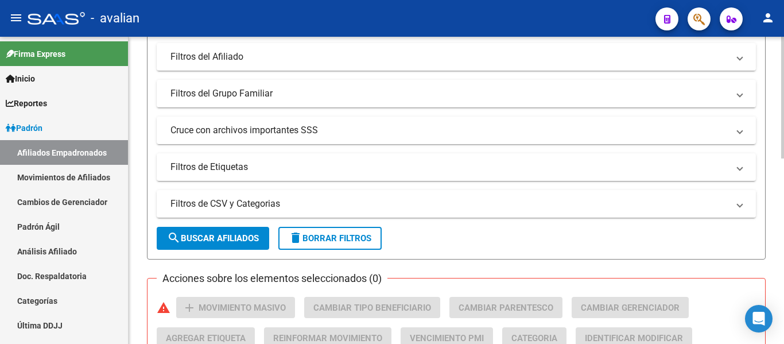
scroll to position [459, 0]
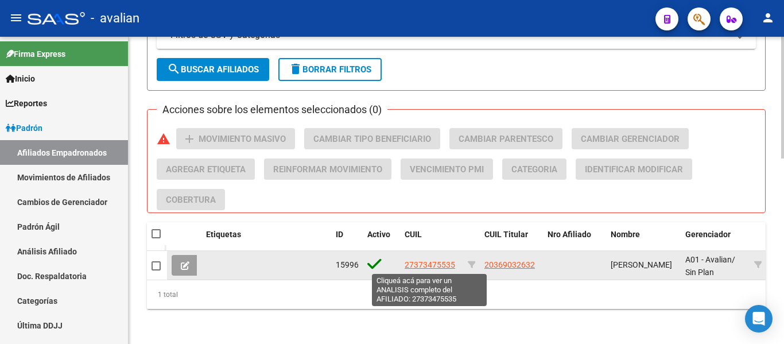
type input "27373475535"
click at [423, 264] on span "27373475535" at bounding box center [430, 264] width 51 height 9
type textarea "27373475535"
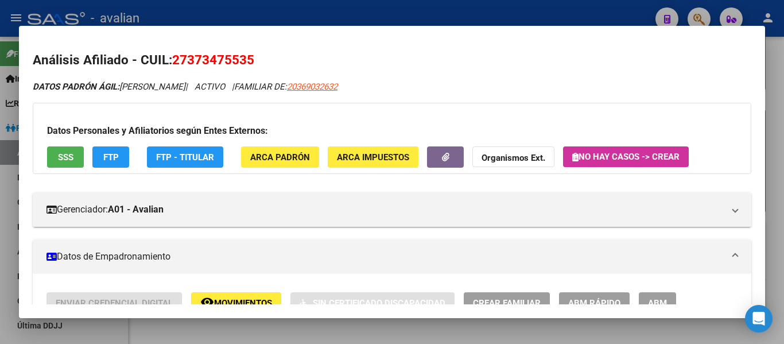
click at [48, 150] on button "SSS" at bounding box center [65, 156] width 37 height 21
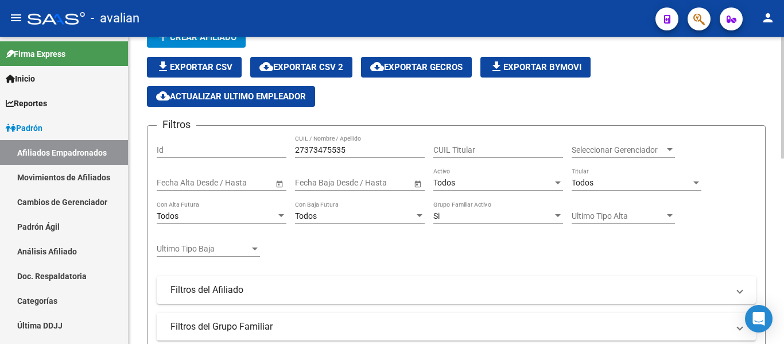
scroll to position [0, 0]
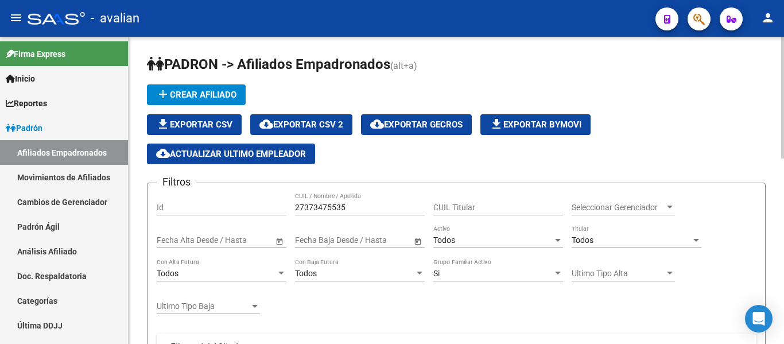
click at [365, 203] on input "27373475535" at bounding box center [360, 208] width 130 height 10
paste input "0322525398"
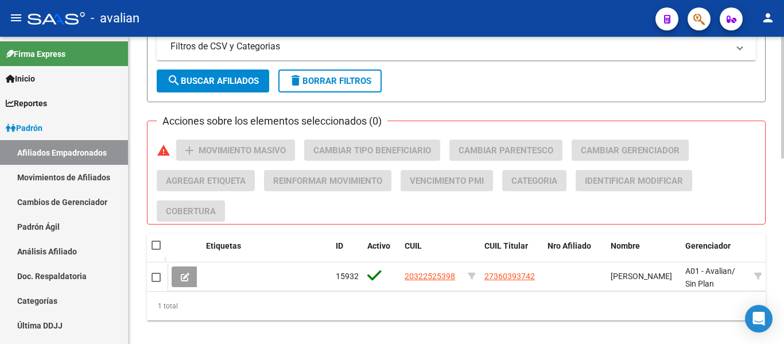
scroll to position [470, 0]
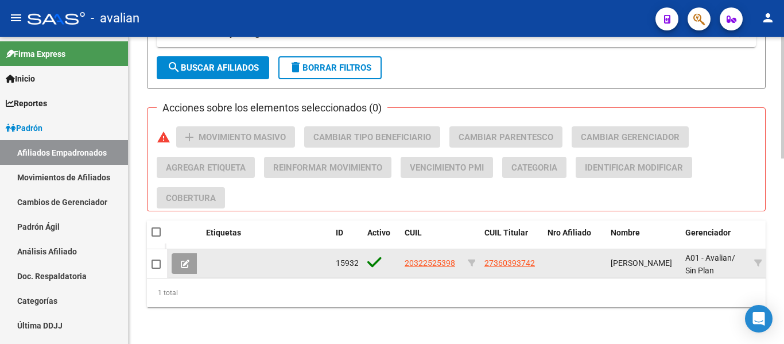
type input "20322525398"
click at [426, 249] on datatable-body-cell "20322525398" at bounding box center [431, 263] width 63 height 28
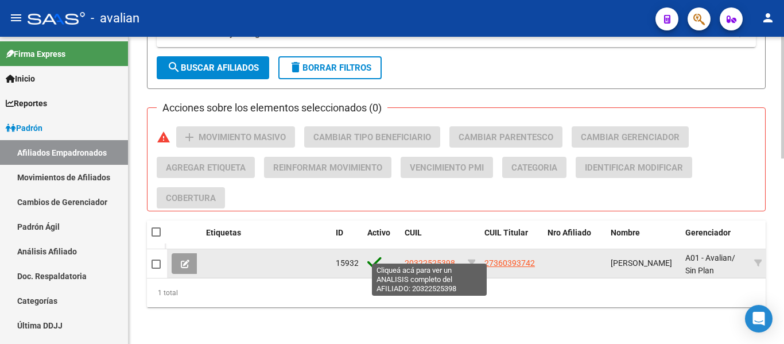
click at [435, 258] on span "20322525398" at bounding box center [430, 262] width 51 height 9
type textarea "20322525398"
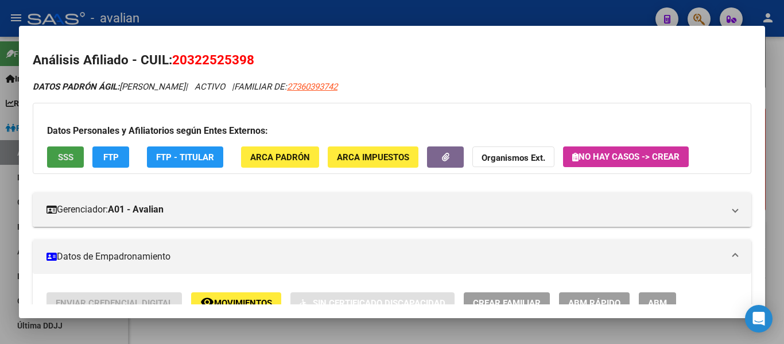
click at [63, 167] on button "SSS" at bounding box center [65, 156] width 37 height 21
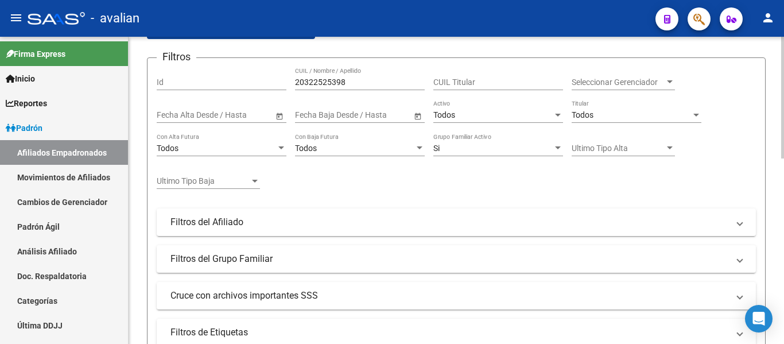
scroll to position [0, 0]
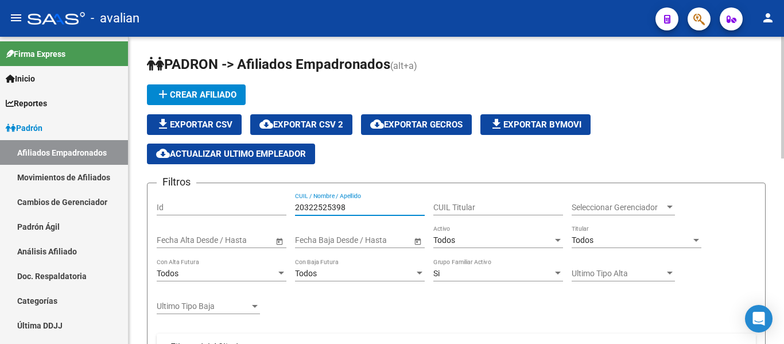
click at [362, 204] on input "20322525398" at bounding box center [360, 208] width 130 height 10
paste input "731953028"
click at [352, 216] on div "27319530288 CUIL / Nombre / Apellido" at bounding box center [360, 208] width 130 height 33
click at [352, 211] on input "27319530288" at bounding box center [360, 208] width 130 height 10
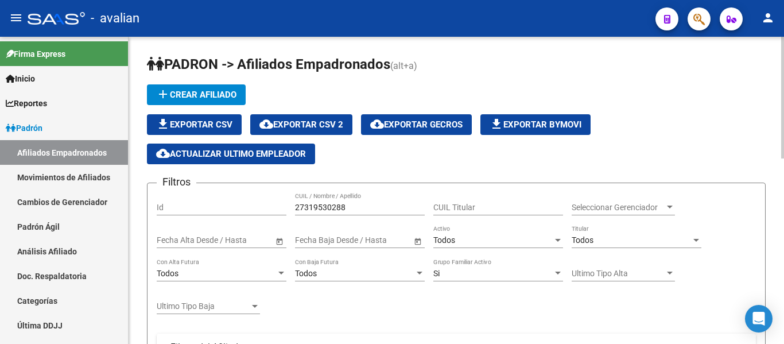
click at [352, 211] on input "27319530288" at bounding box center [360, 208] width 130 height 10
paste input "426269401"
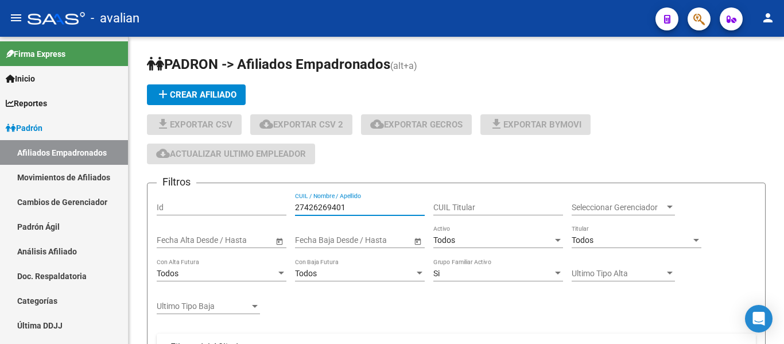
type input "27426269401"
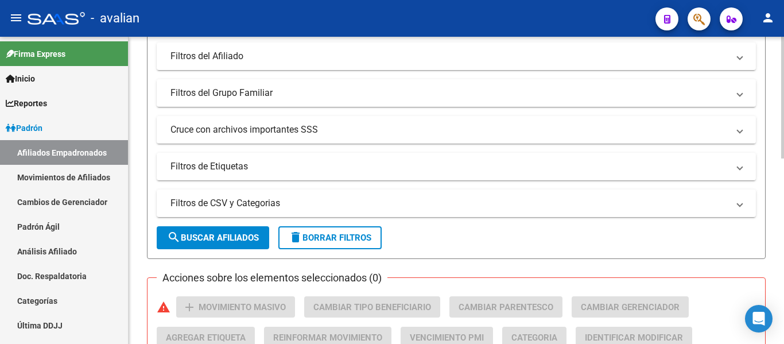
scroll to position [402, 0]
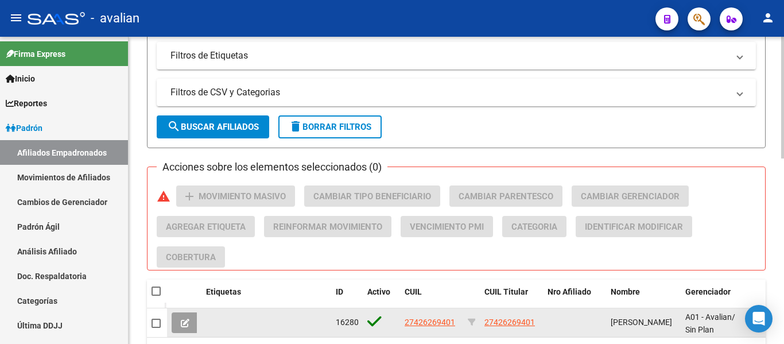
click at [422, 320] on span "27426269401" at bounding box center [430, 322] width 51 height 9
type textarea "27426269401"
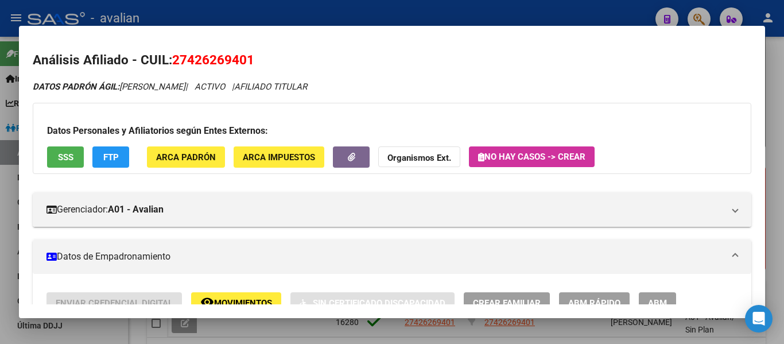
click at [57, 159] on button "SSS" at bounding box center [65, 156] width 37 height 21
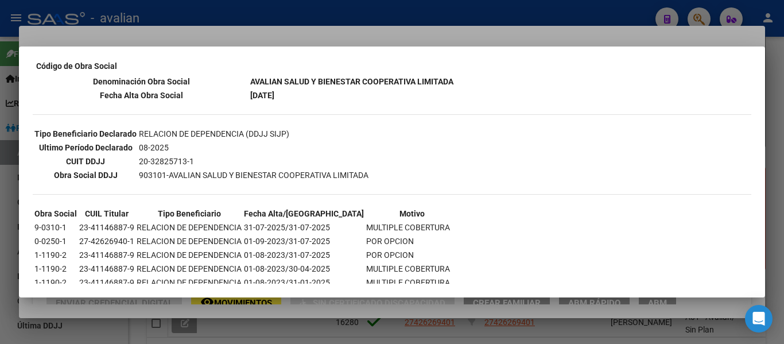
scroll to position [287, 0]
